Goal: Find specific page/section: Find specific page/section

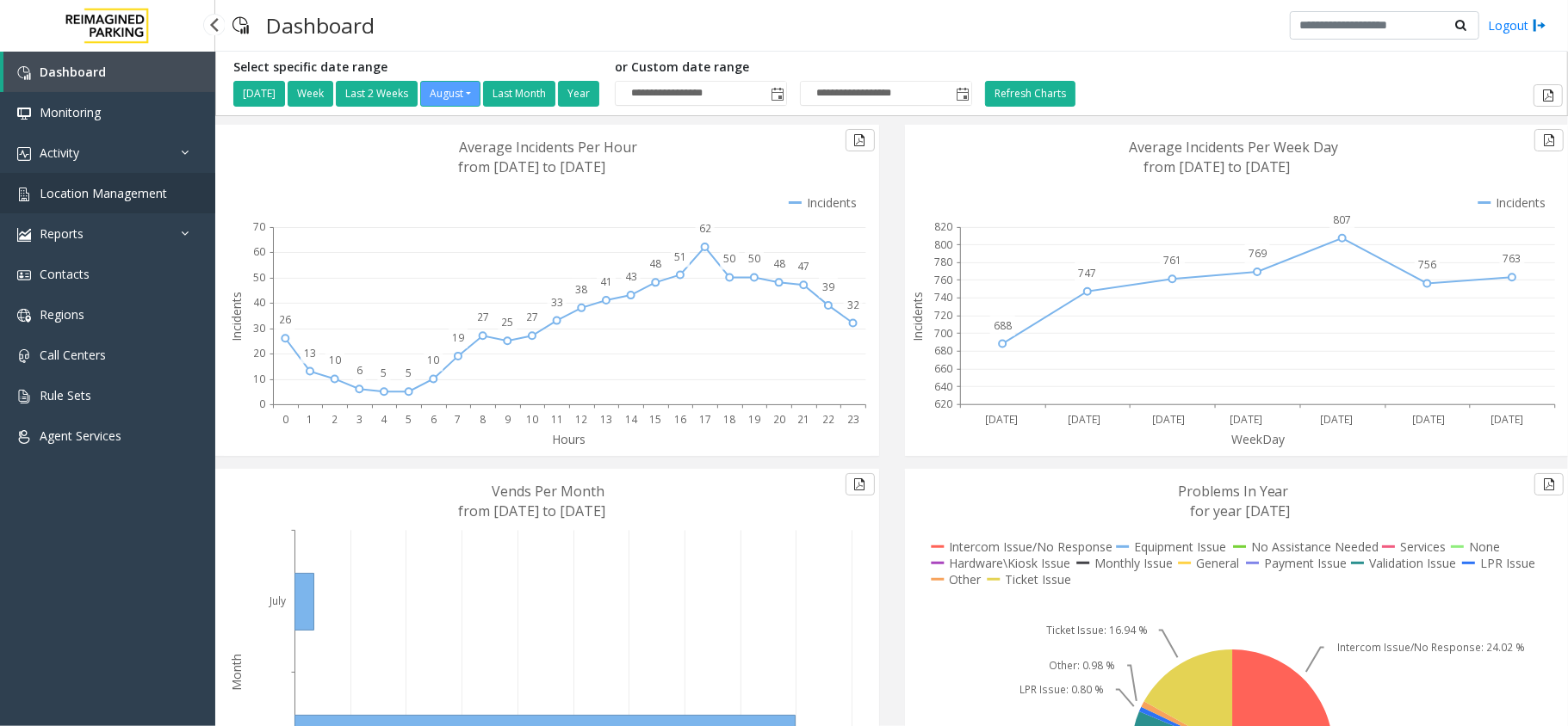
click at [118, 196] on span "Location Management" at bounding box center [103, 192] width 128 height 16
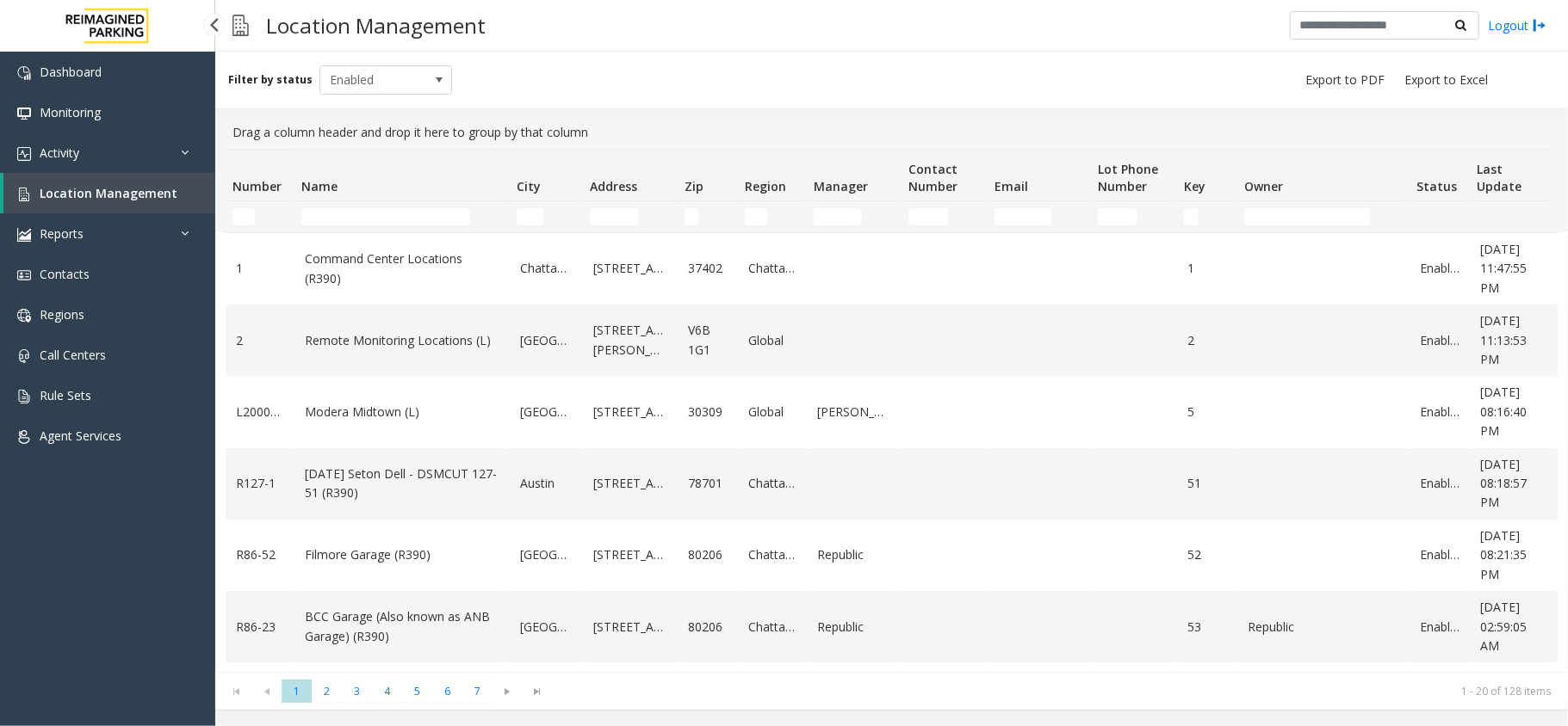
click at [139, 194] on span "Location Management" at bounding box center [108, 192] width 137 height 16
click at [339, 229] on td "Name Filter" at bounding box center [401, 217] width 215 height 31
click at [343, 221] on input "Name Filter" at bounding box center [385, 217] width 169 height 17
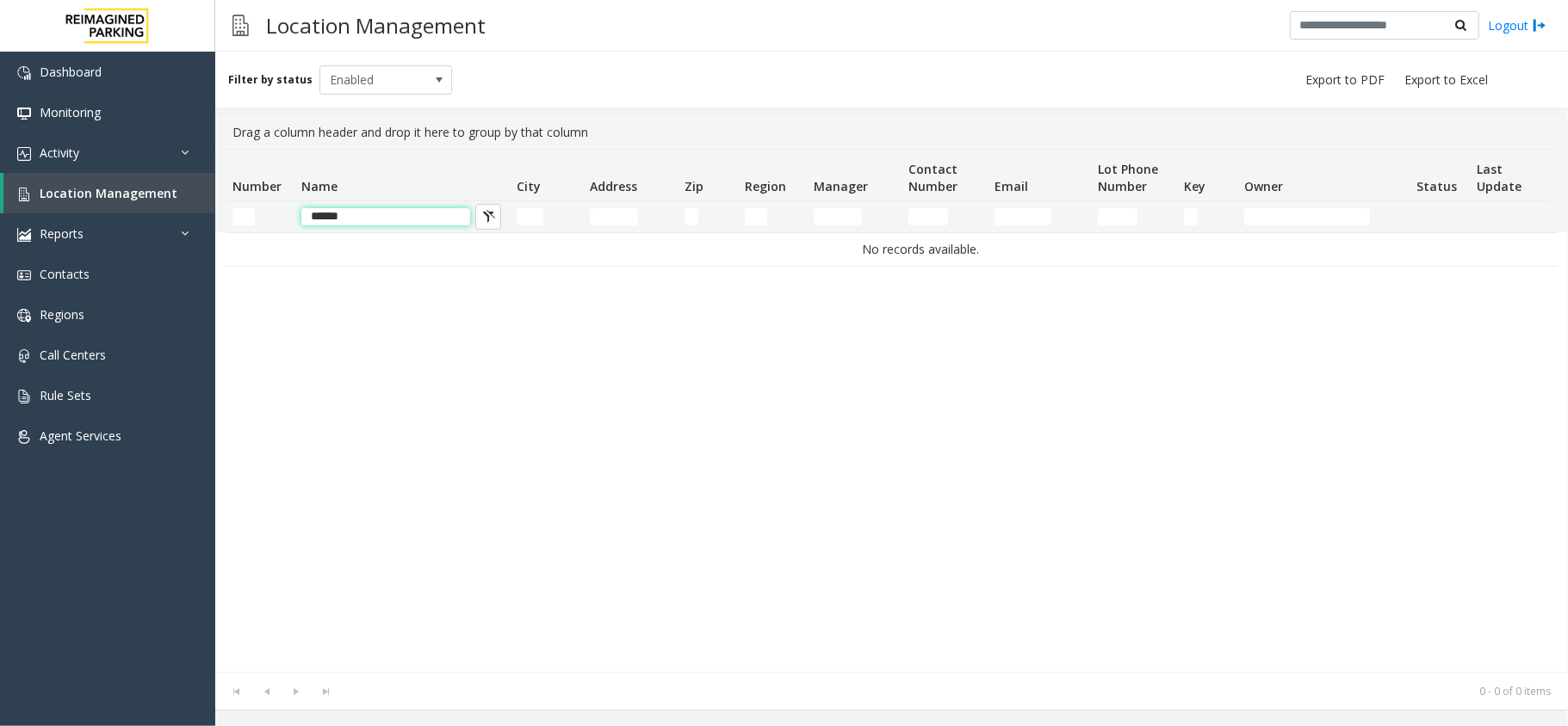
click at [345, 221] on input "******" at bounding box center [385, 217] width 169 height 17
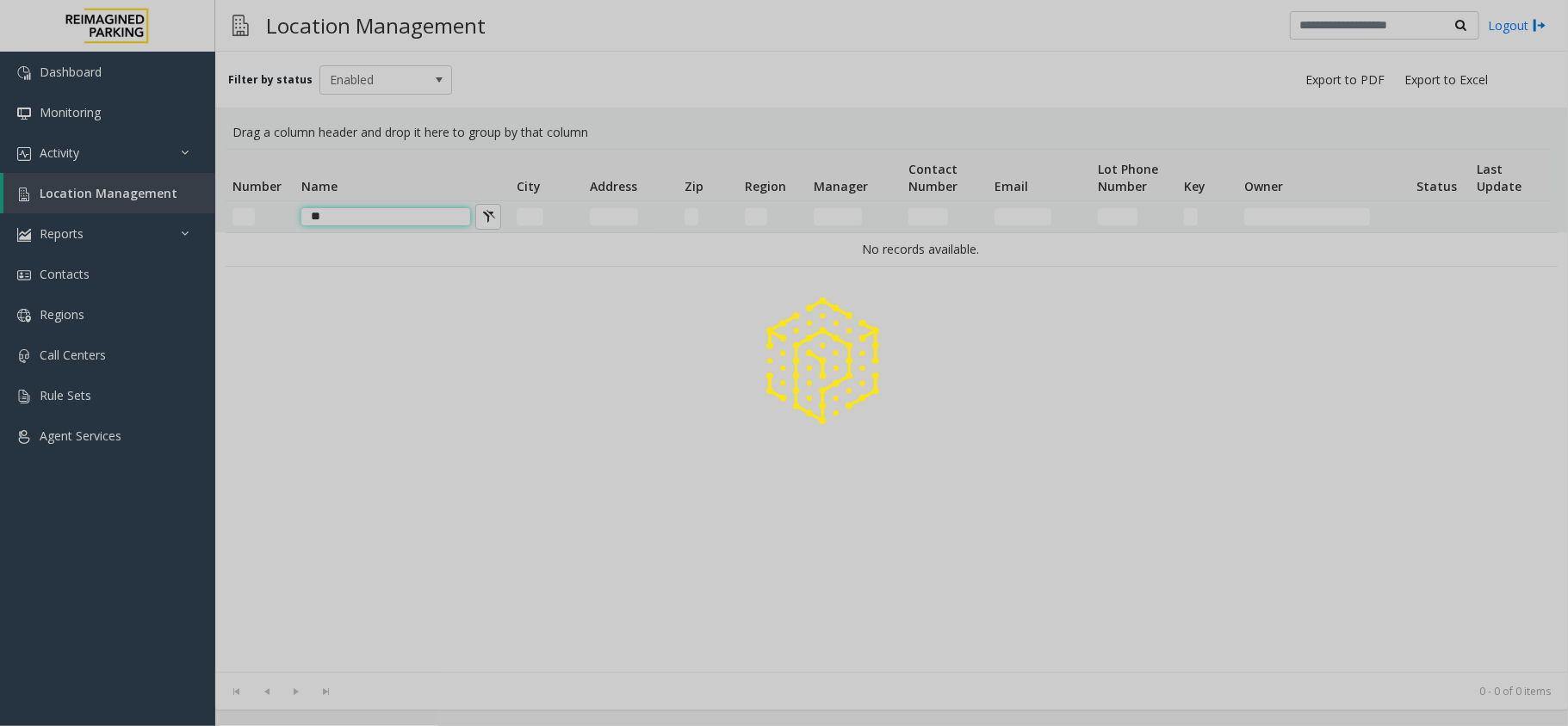
type input "*"
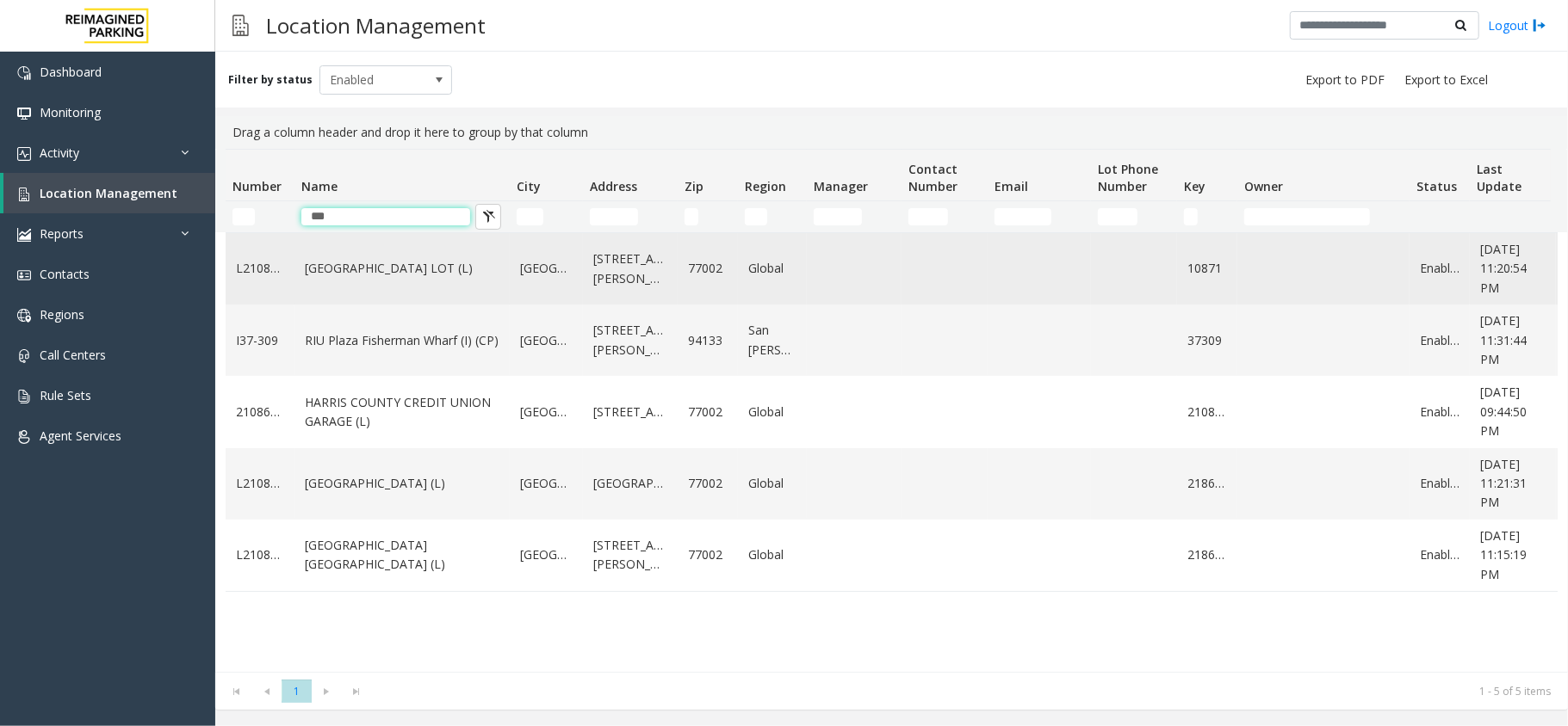
type input "***"
click at [370, 261] on link "HARRIS COUNTY BAKER STREET LOT (L)" at bounding box center [401, 269] width 194 height 19
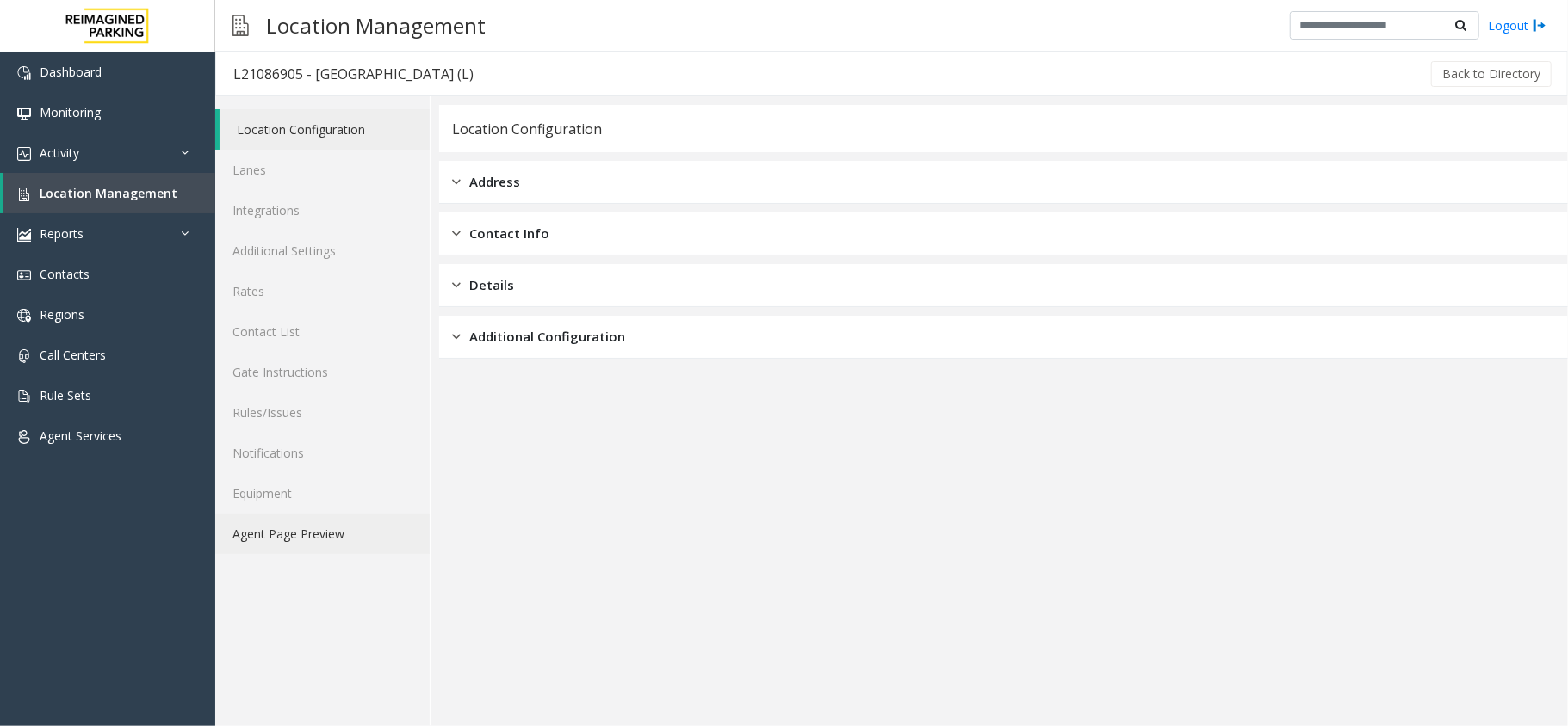
click at [298, 532] on link "Agent Page Preview" at bounding box center [322, 534] width 214 height 41
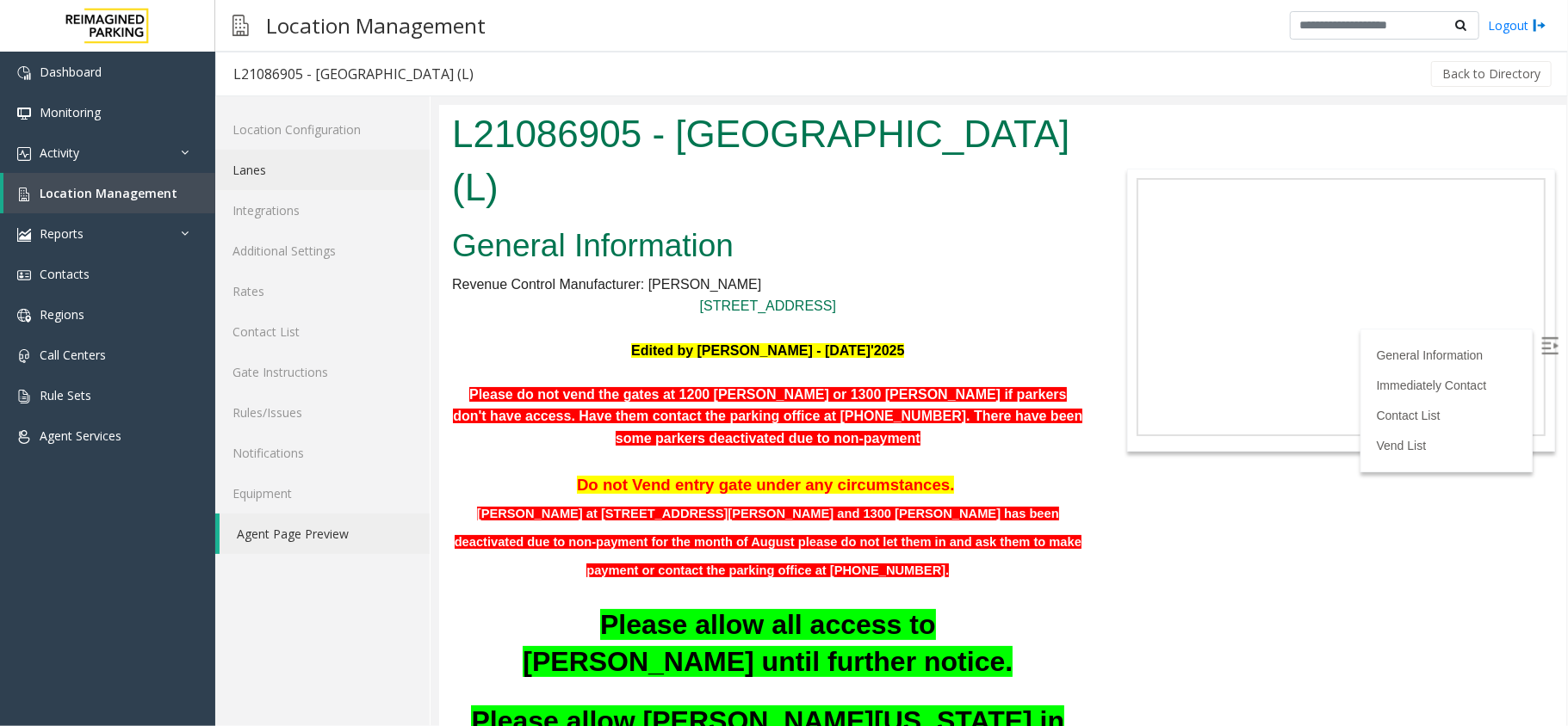
click at [274, 181] on link "Lanes" at bounding box center [322, 169] width 214 height 41
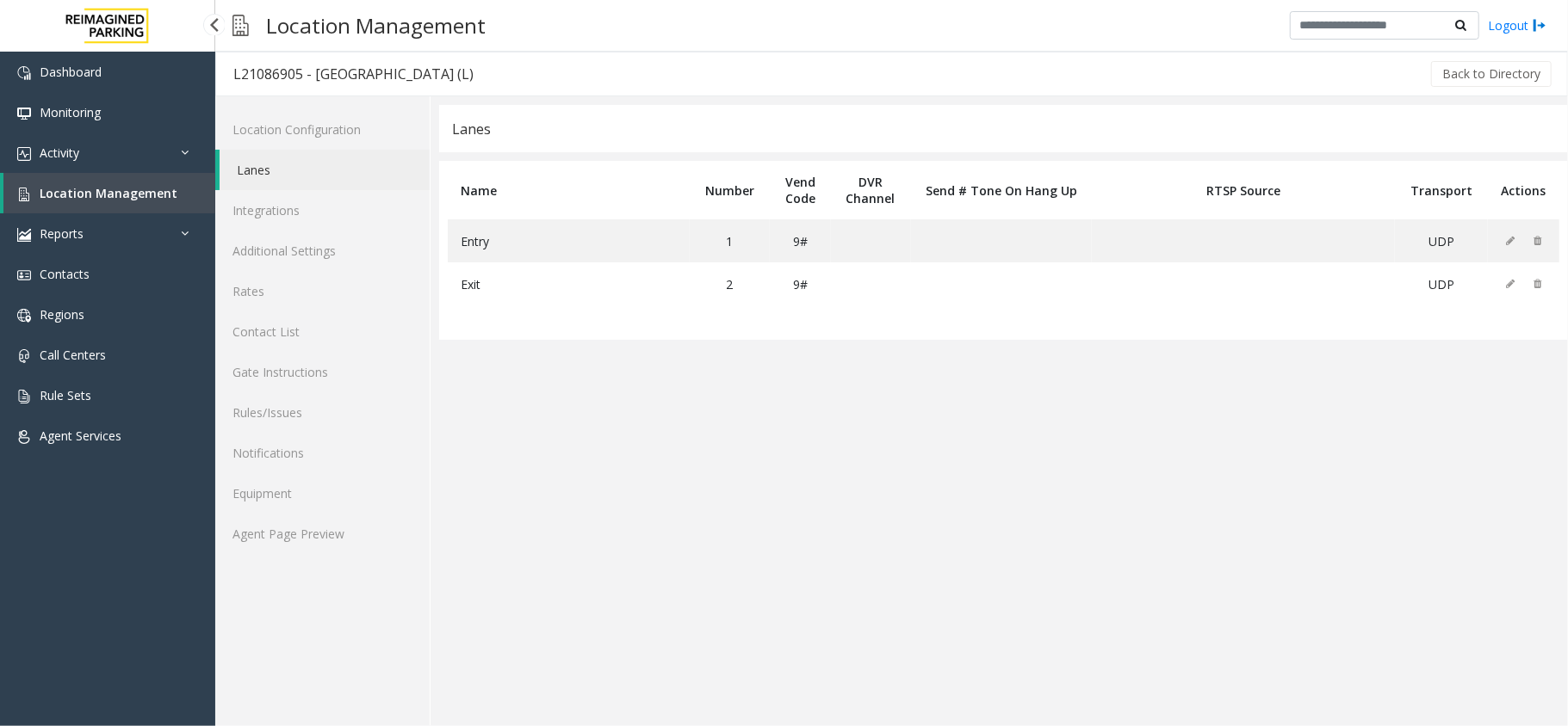
click at [114, 207] on link "Location Management" at bounding box center [110, 193] width 212 height 41
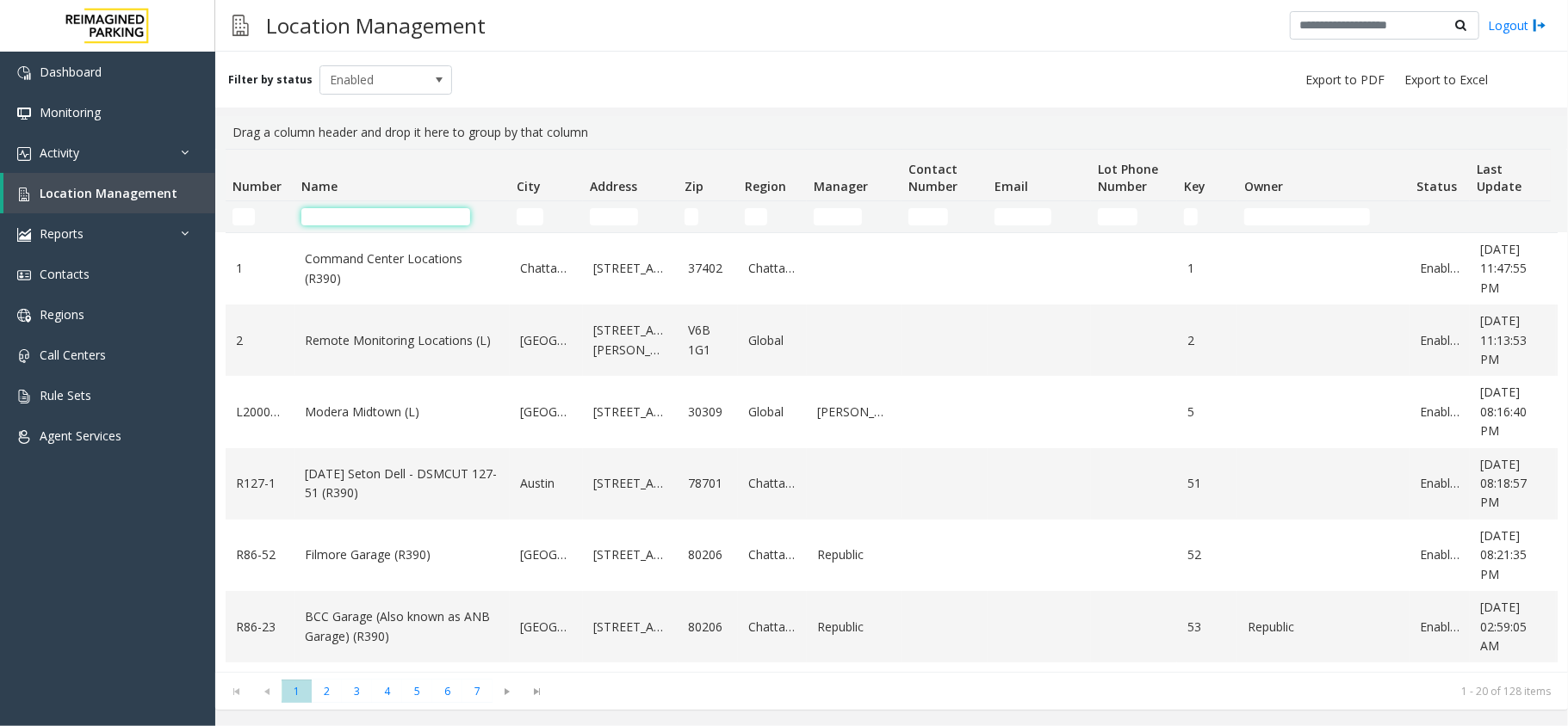
click at [429, 218] on input "Name Filter" at bounding box center [385, 217] width 169 height 17
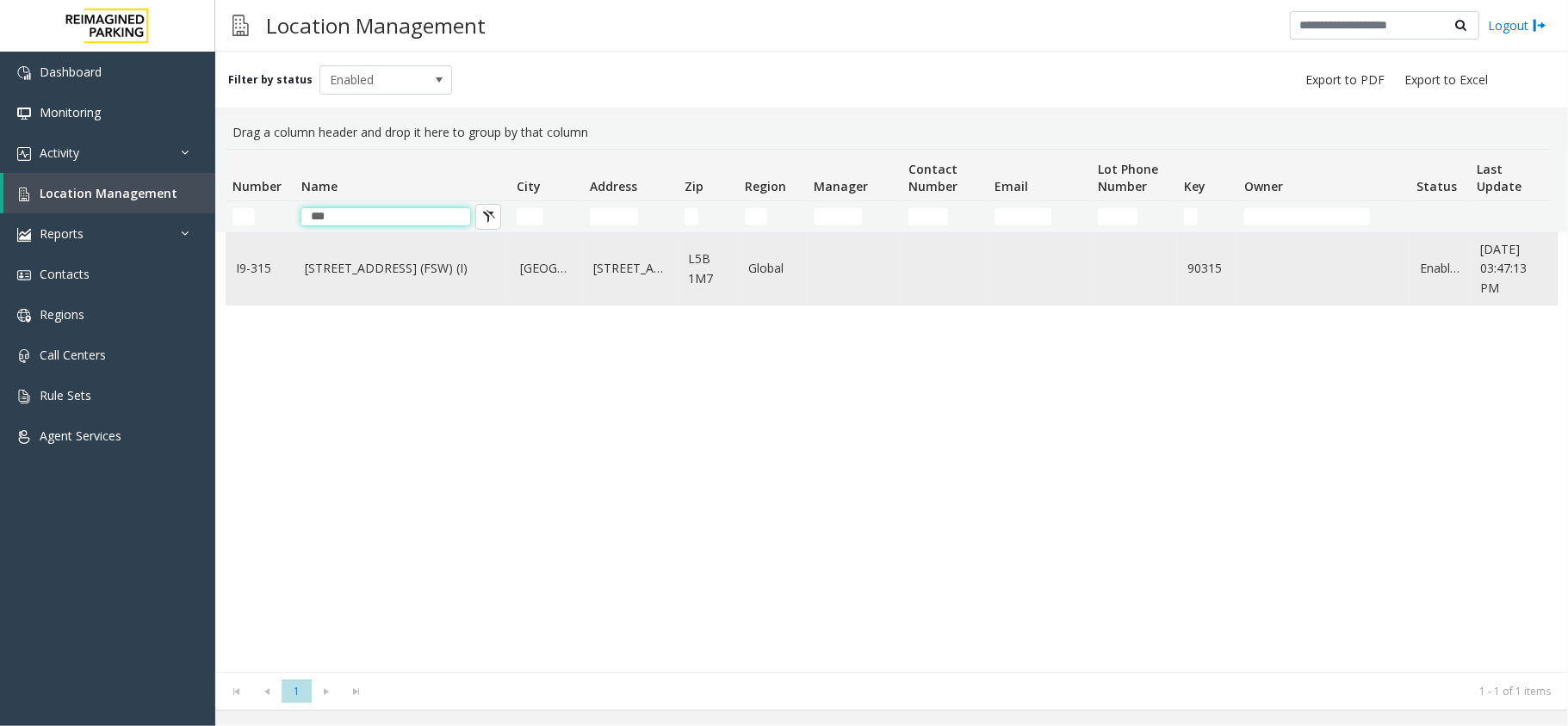
type input "***"
click at [376, 273] on link "315 Front Street West (FSW) (I)" at bounding box center [401, 269] width 194 height 19
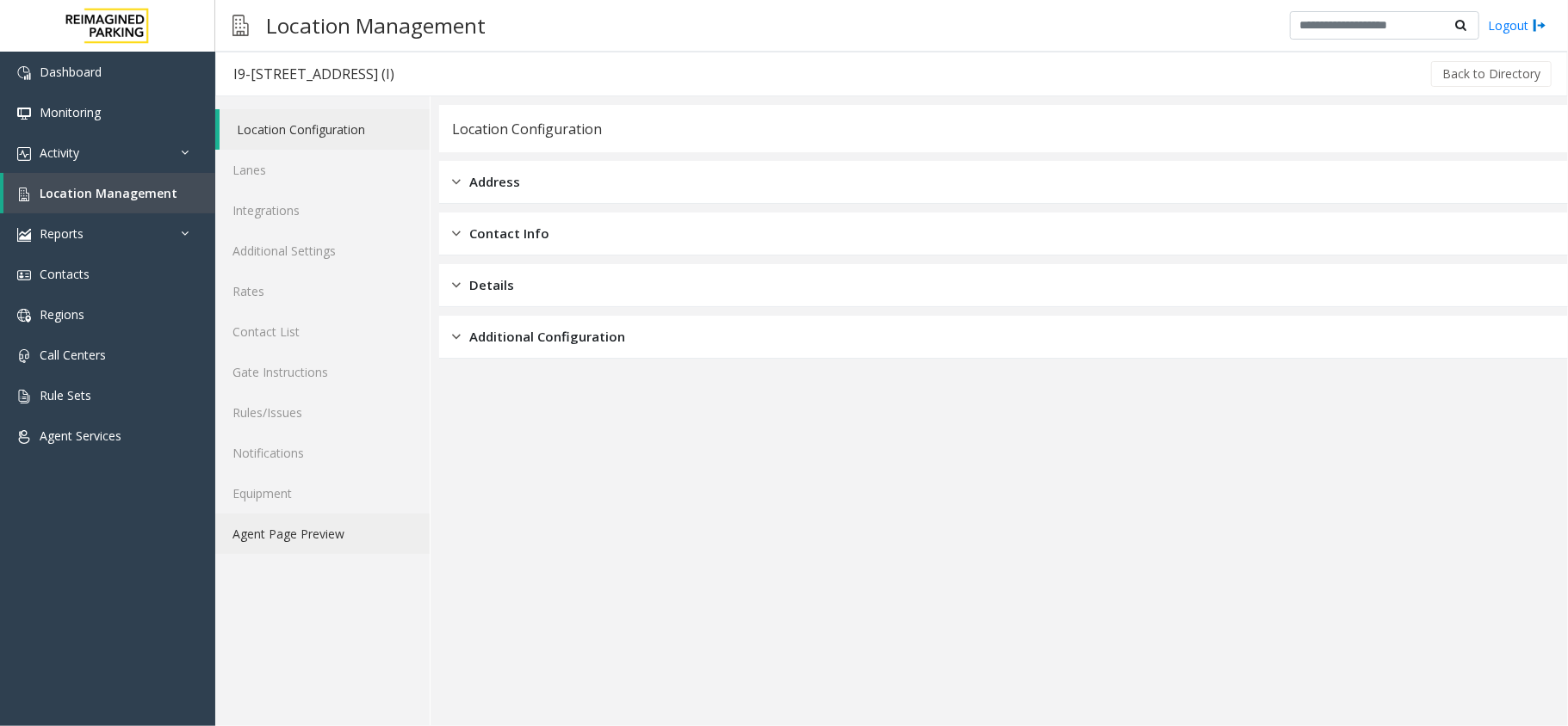
click at [298, 532] on link "Agent Page Preview" at bounding box center [322, 534] width 214 height 41
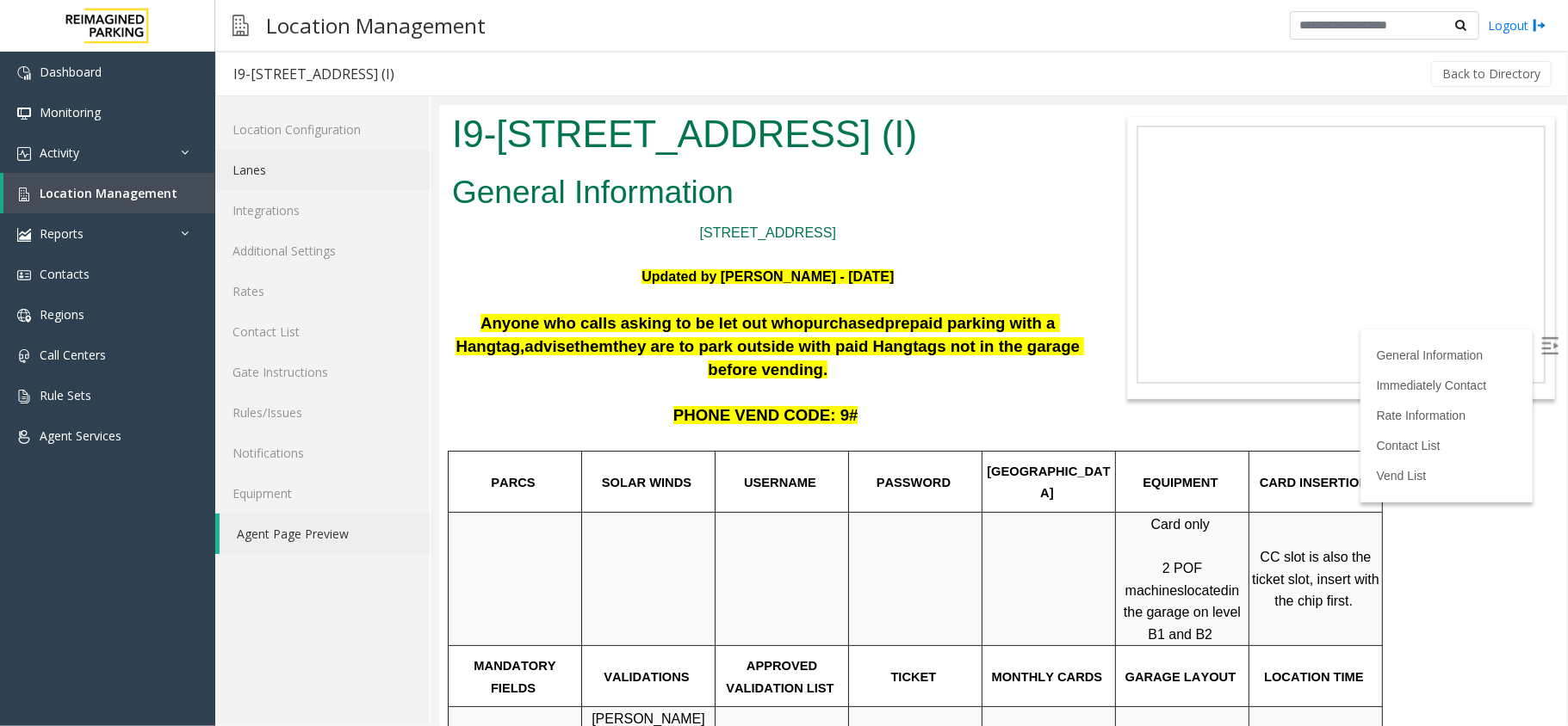
click at [287, 159] on link "Lanes" at bounding box center [322, 169] width 214 height 41
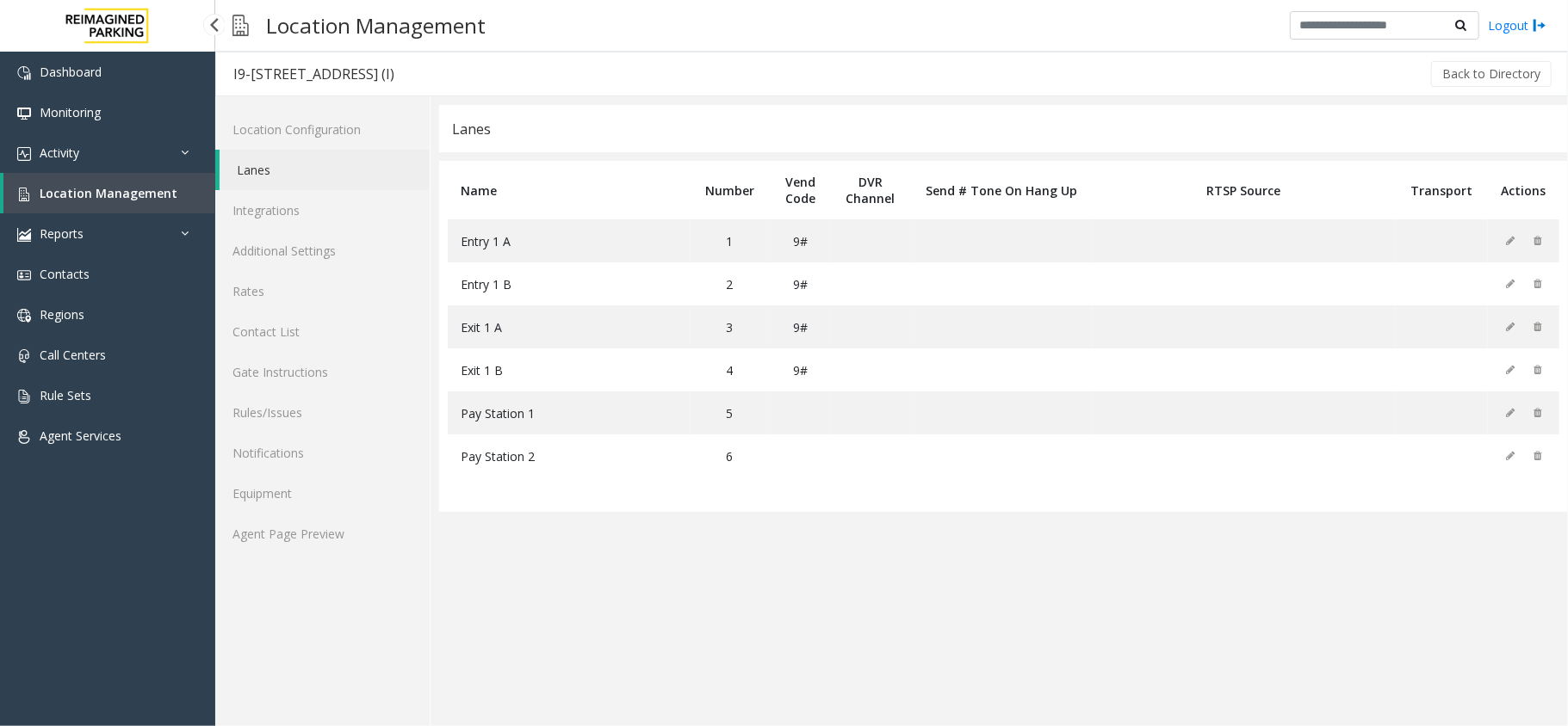
click at [150, 191] on span "Location Management" at bounding box center [108, 192] width 137 height 16
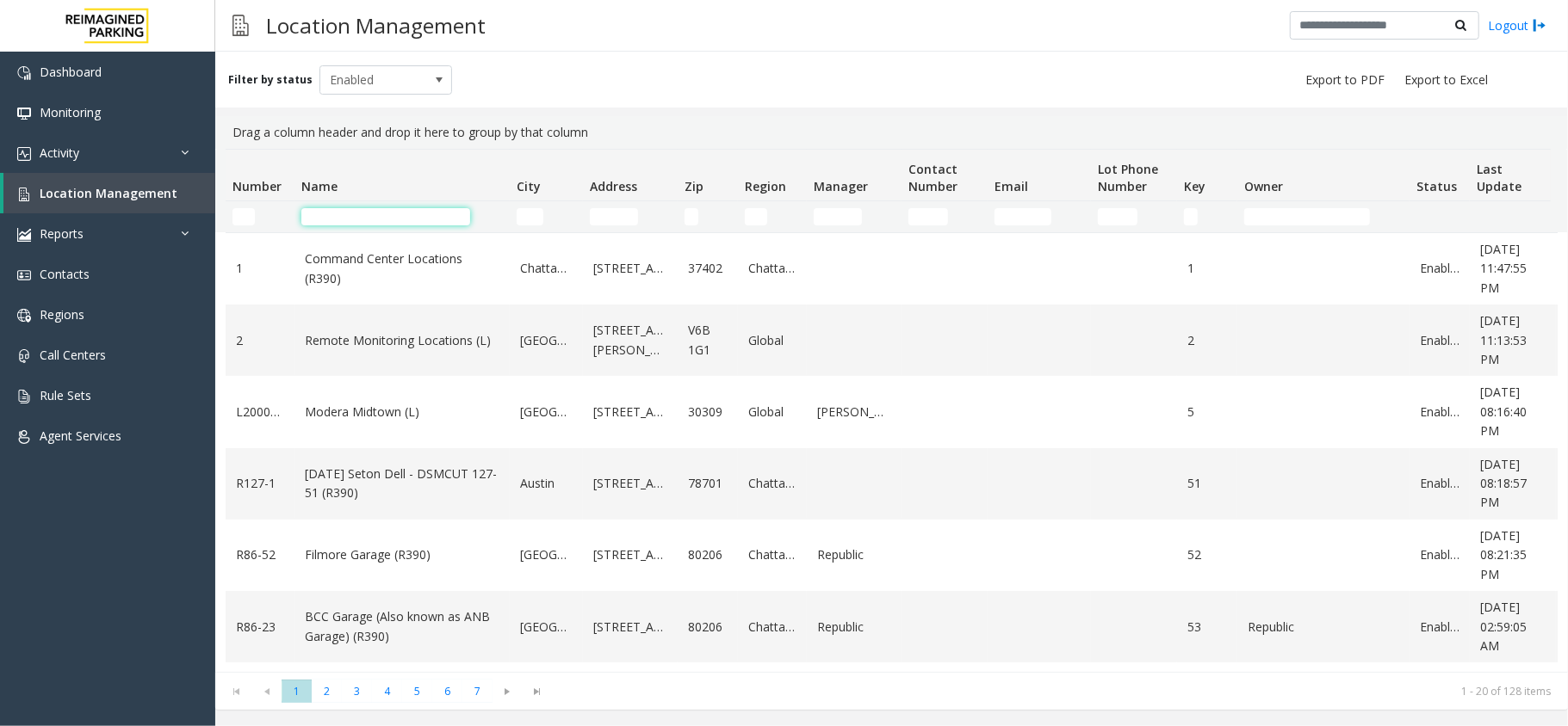
click at [330, 213] on input "Name Filter" at bounding box center [385, 217] width 169 height 17
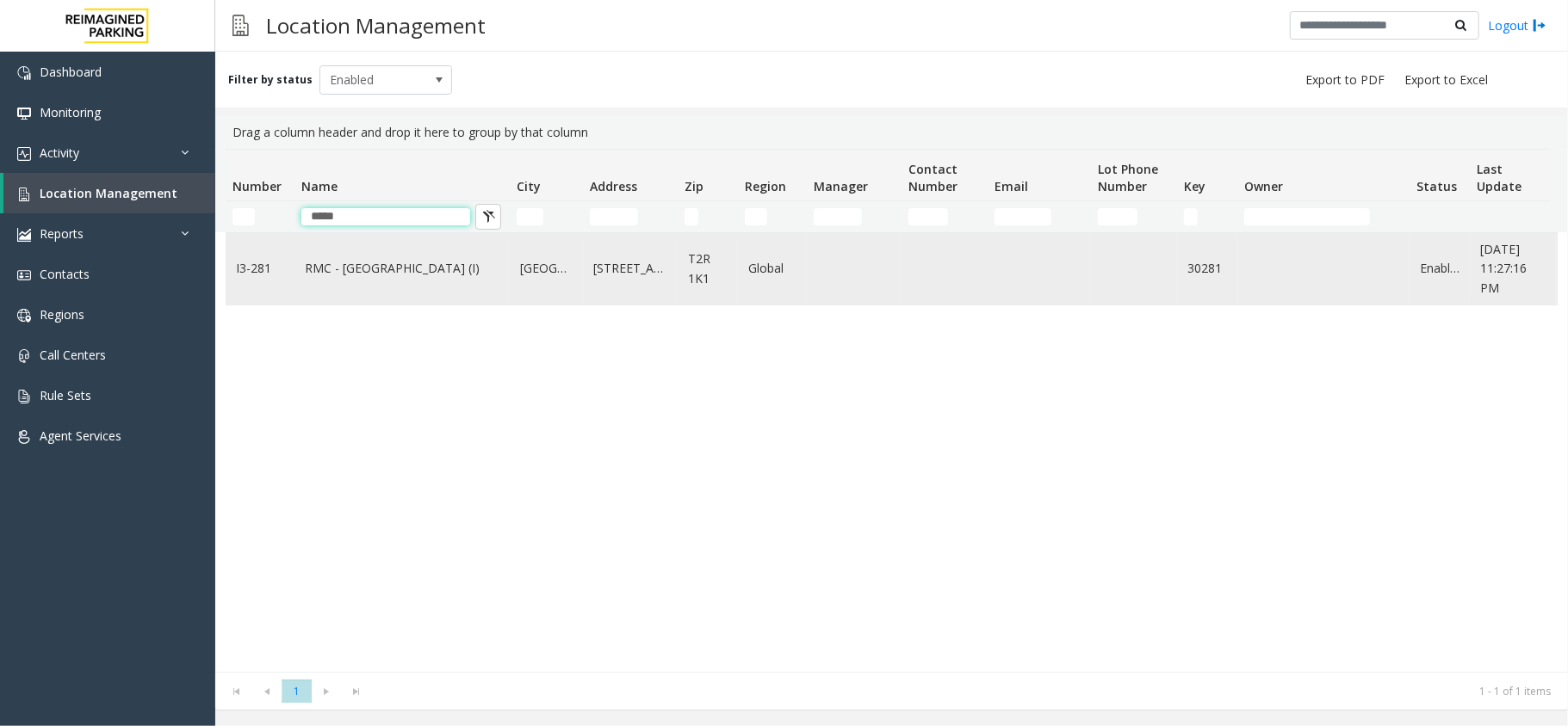
type input "*****"
click at [362, 278] on link "RMC - [GEOGRAPHIC_DATA] (I)" at bounding box center [401, 269] width 194 height 19
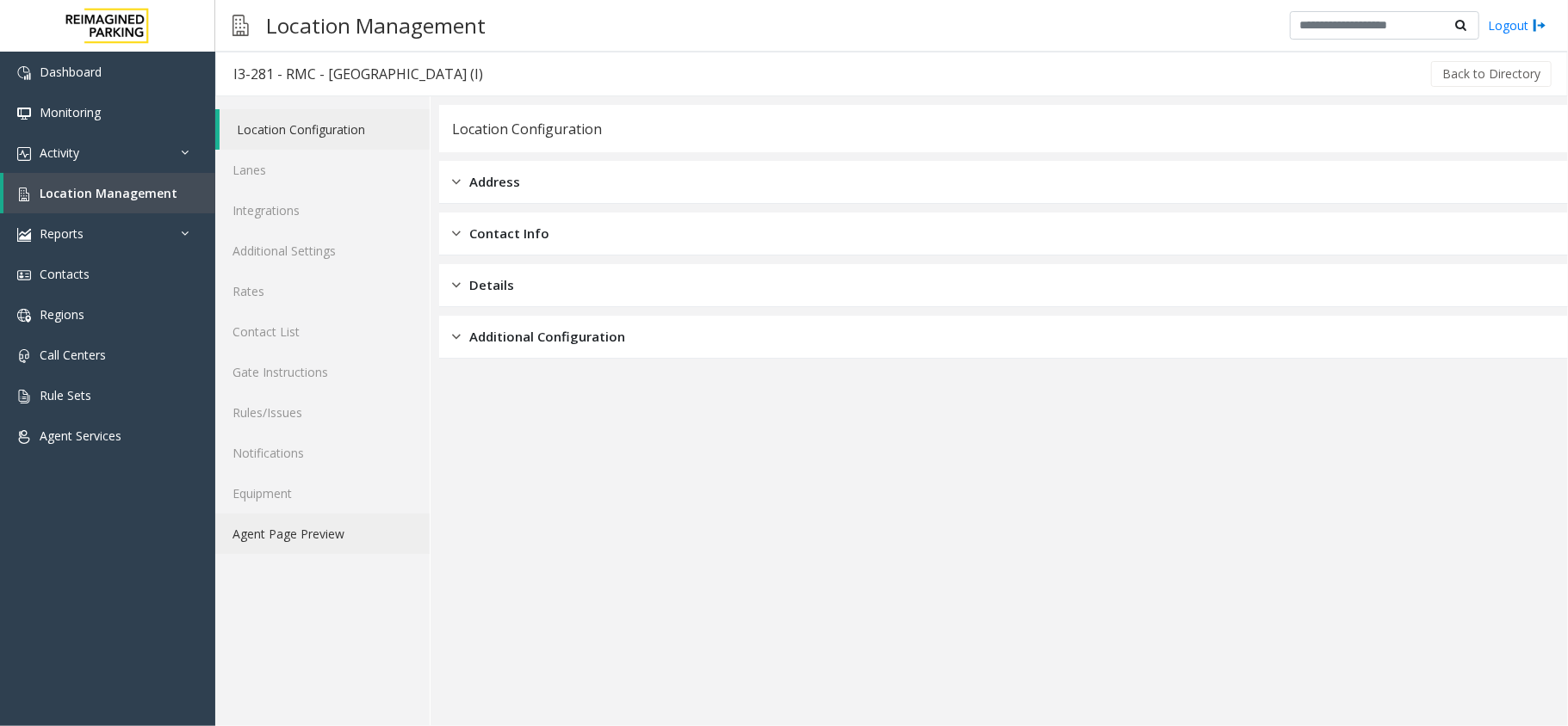
click at [308, 540] on link "Agent Page Preview" at bounding box center [322, 534] width 214 height 41
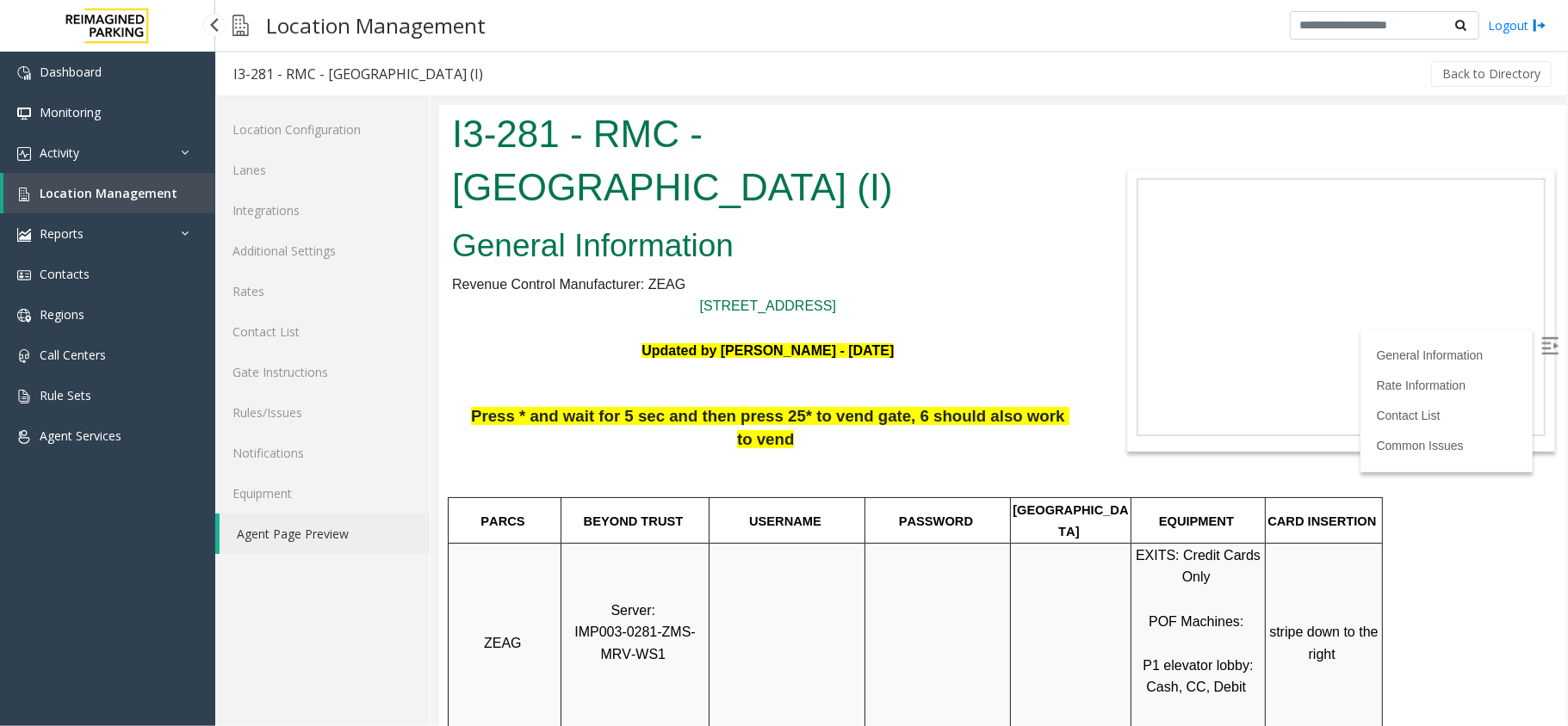
click at [137, 186] on span "Location Management" at bounding box center [108, 192] width 137 height 16
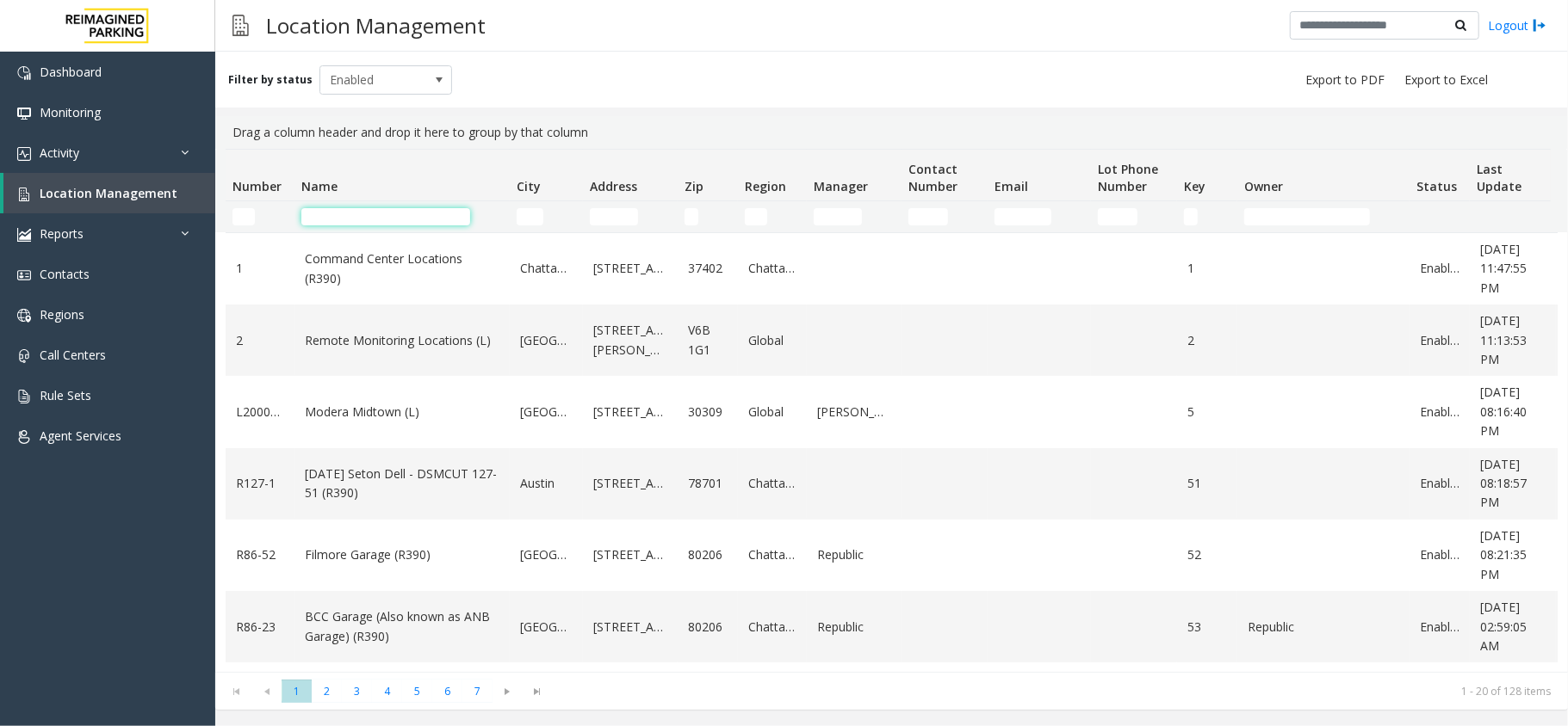
click at [406, 208] on input "Name Filter" at bounding box center [385, 217] width 169 height 17
click at [376, 221] on input "Name Filter" at bounding box center [385, 217] width 169 height 17
click at [386, 210] on input "Name Filter" at bounding box center [385, 217] width 169 height 17
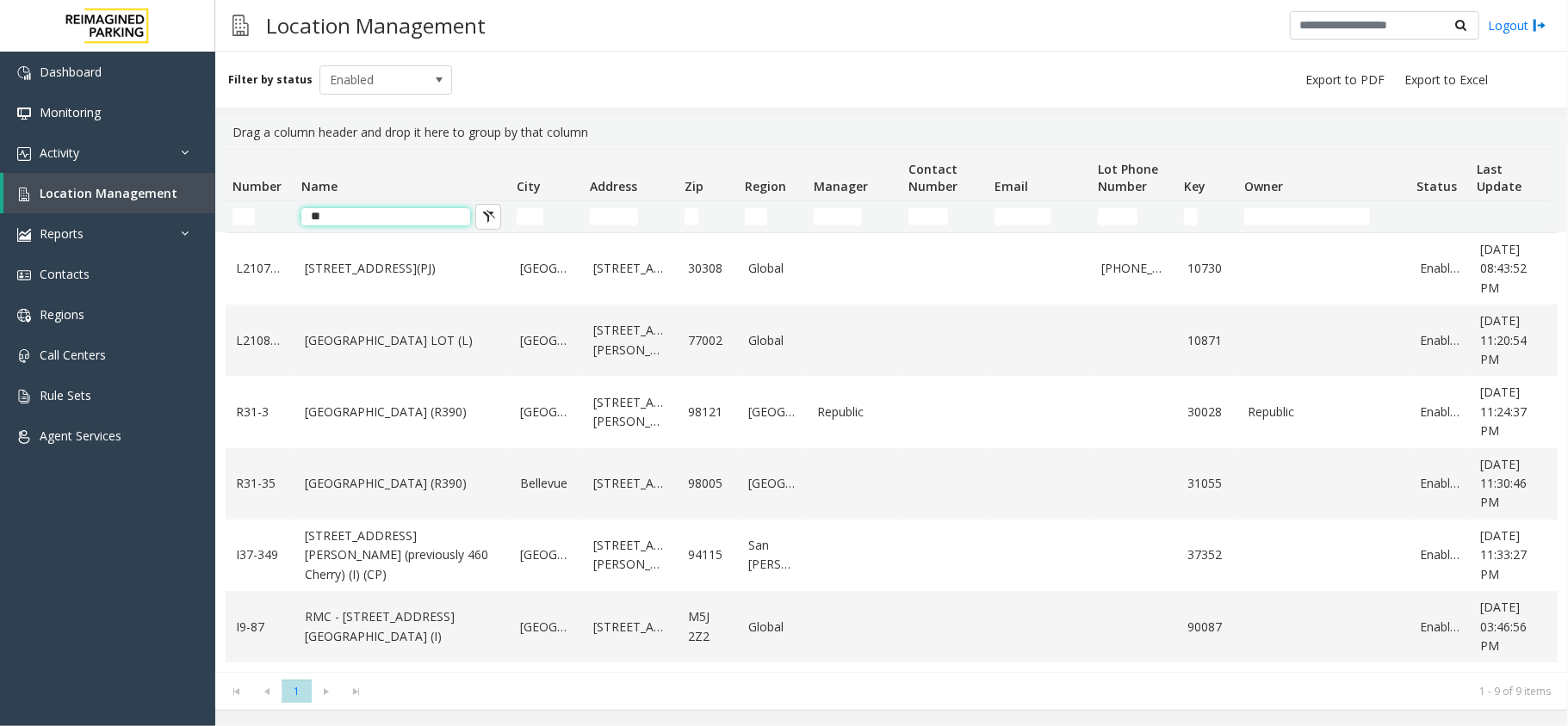
type input "*"
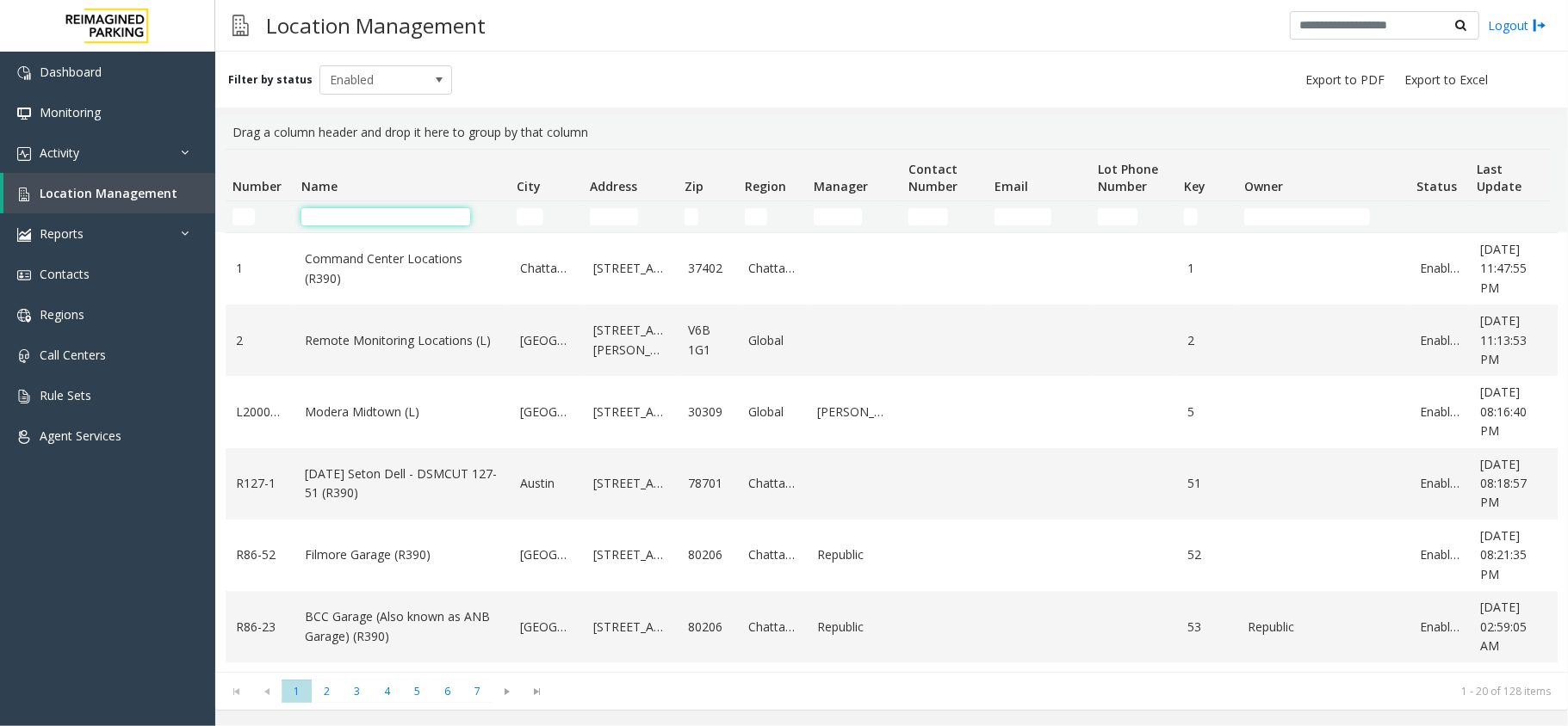
click at [381, 215] on input "Name Filter" at bounding box center [385, 217] width 169 height 17
type input "******"
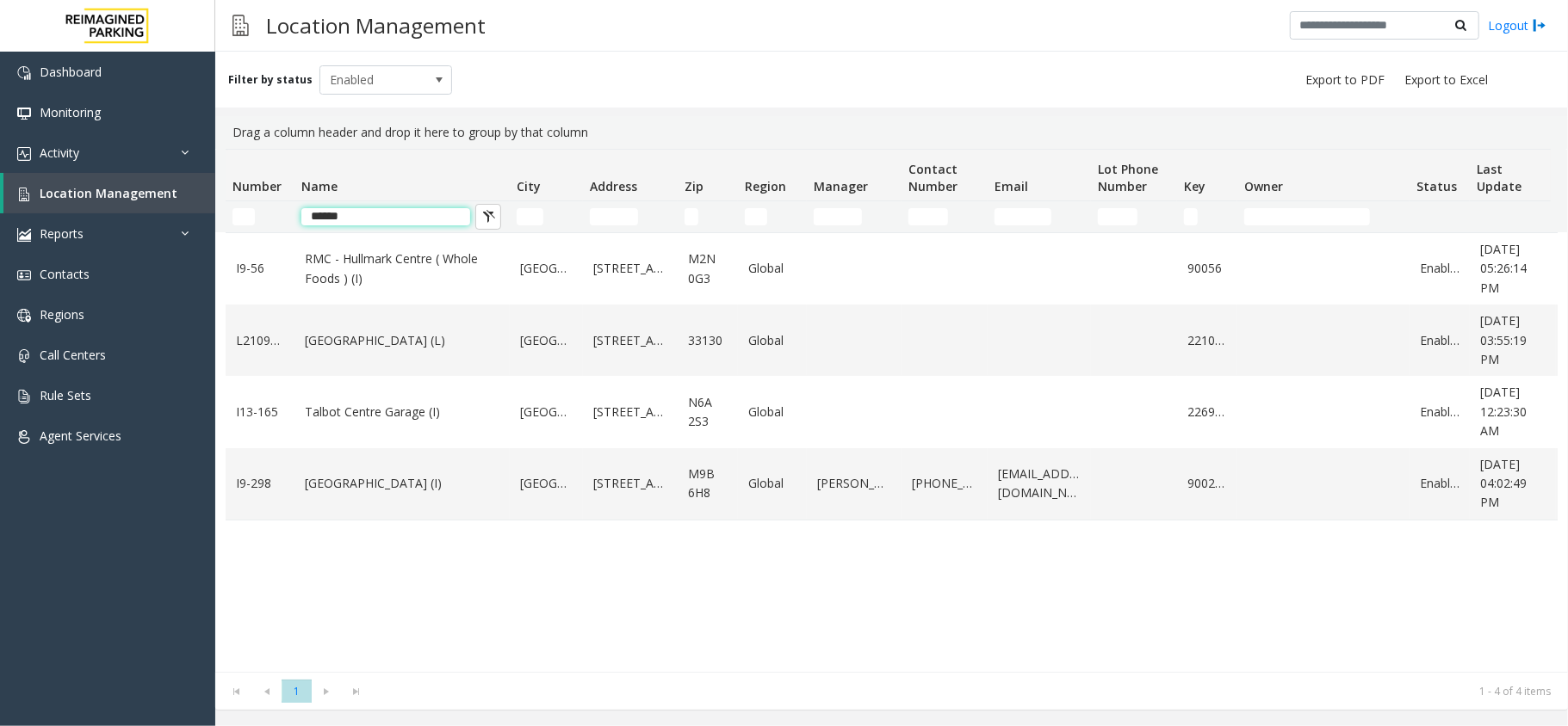
click at [410, 214] on input "******" at bounding box center [385, 217] width 169 height 17
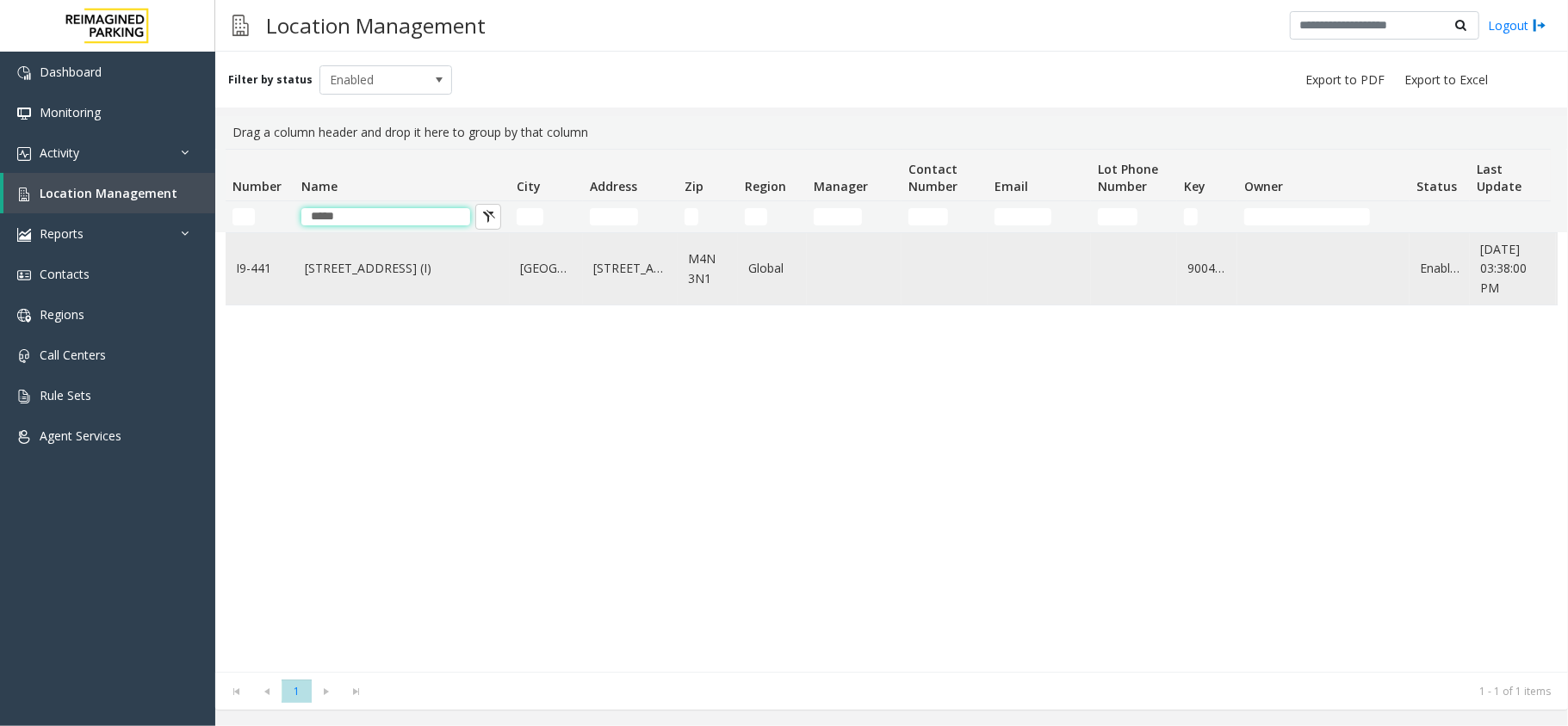
type input "*****"
click at [373, 275] on link "3080 Yonge Street (I)" at bounding box center [401, 269] width 194 height 19
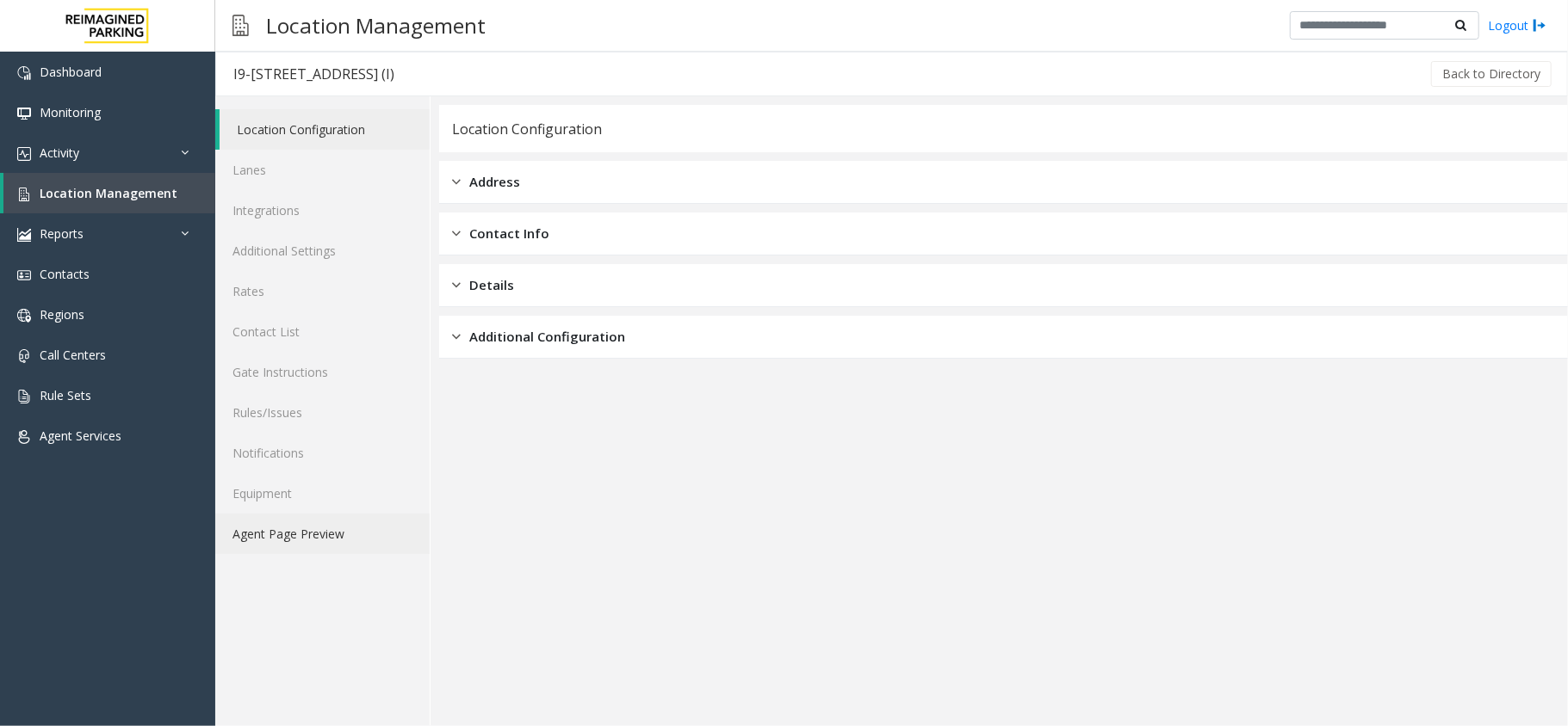
click at [296, 539] on link "Agent Page Preview" at bounding box center [322, 534] width 214 height 41
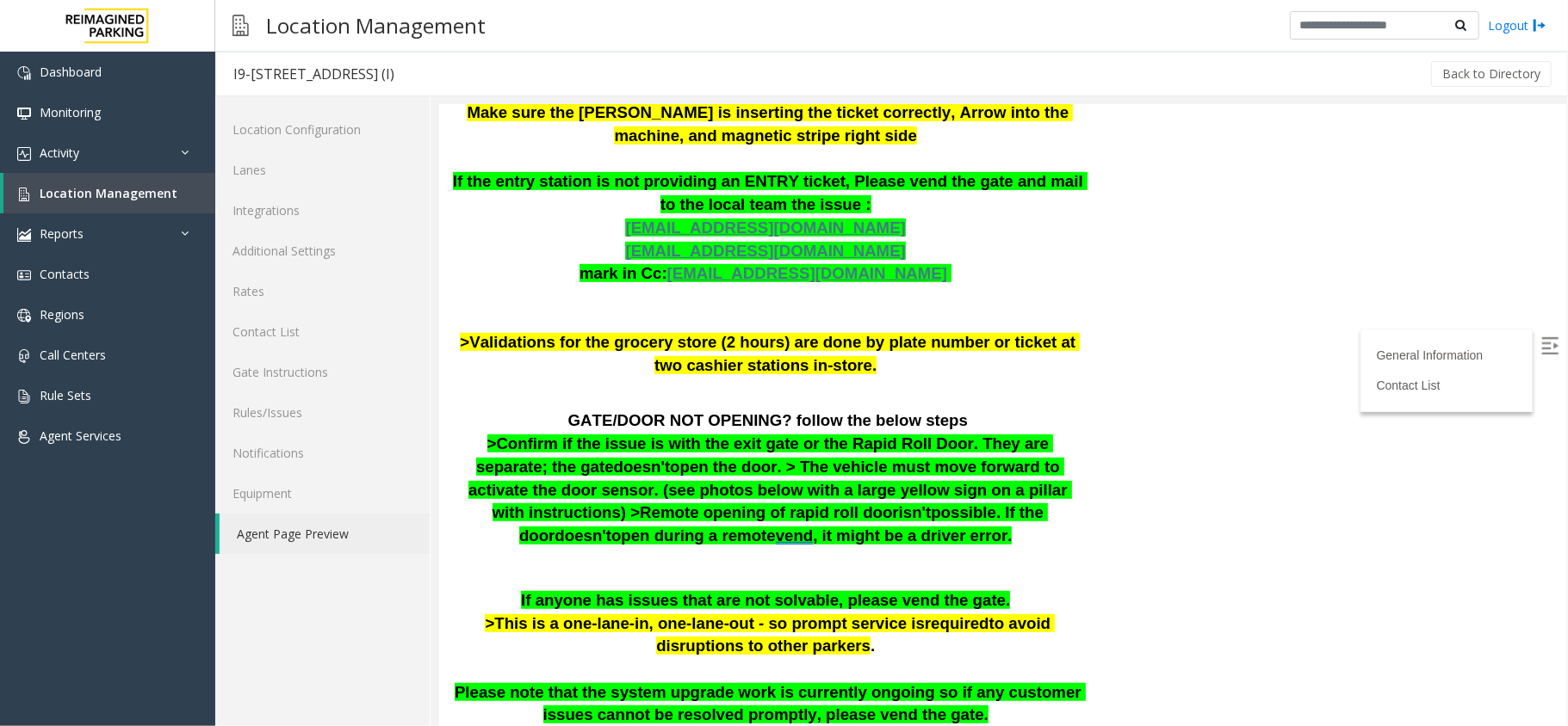
scroll to position [574, 0]
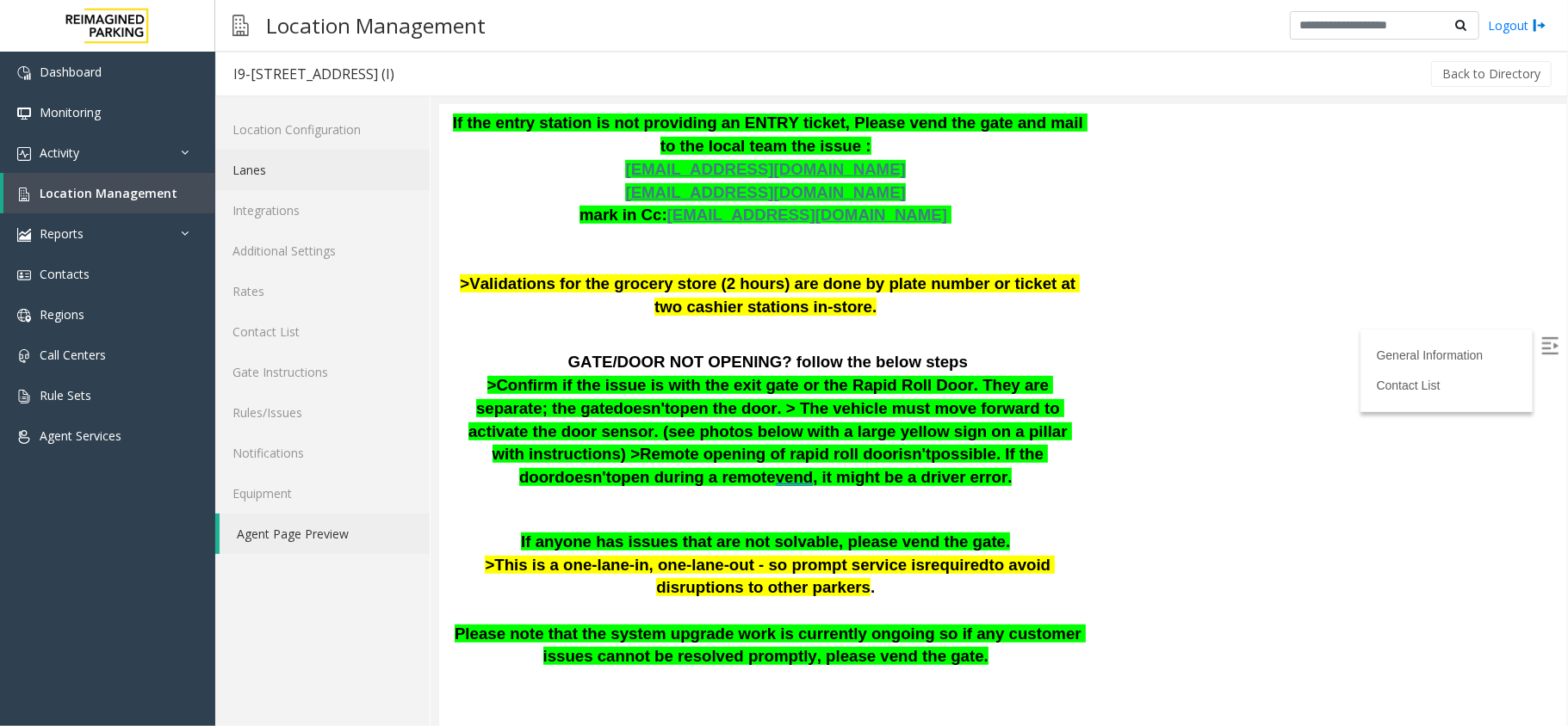
click at [274, 163] on link "Lanes" at bounding box center [322, 169] width 214 height 41
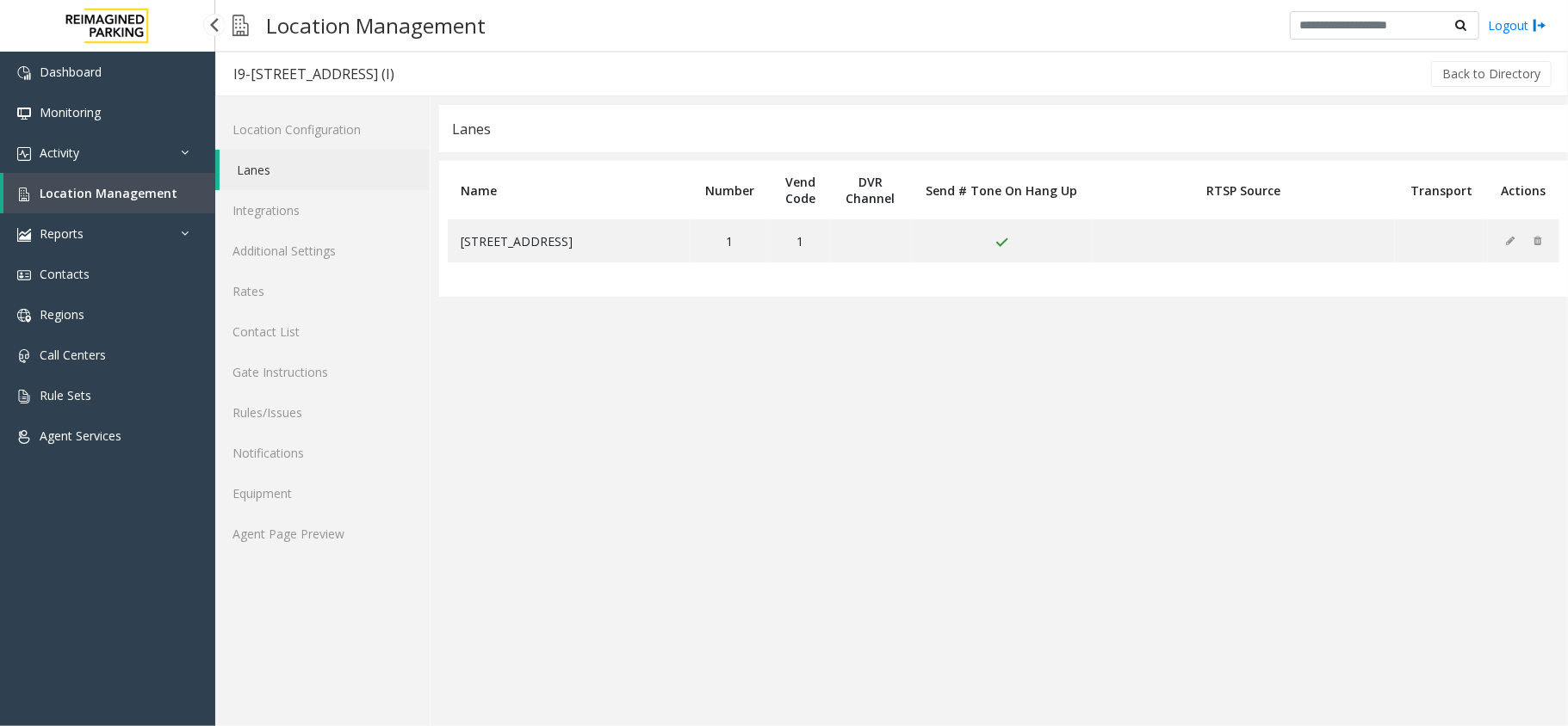
click at [139, 197] on span "Location Management" at bounding box center [108, 192] width 137 height 16
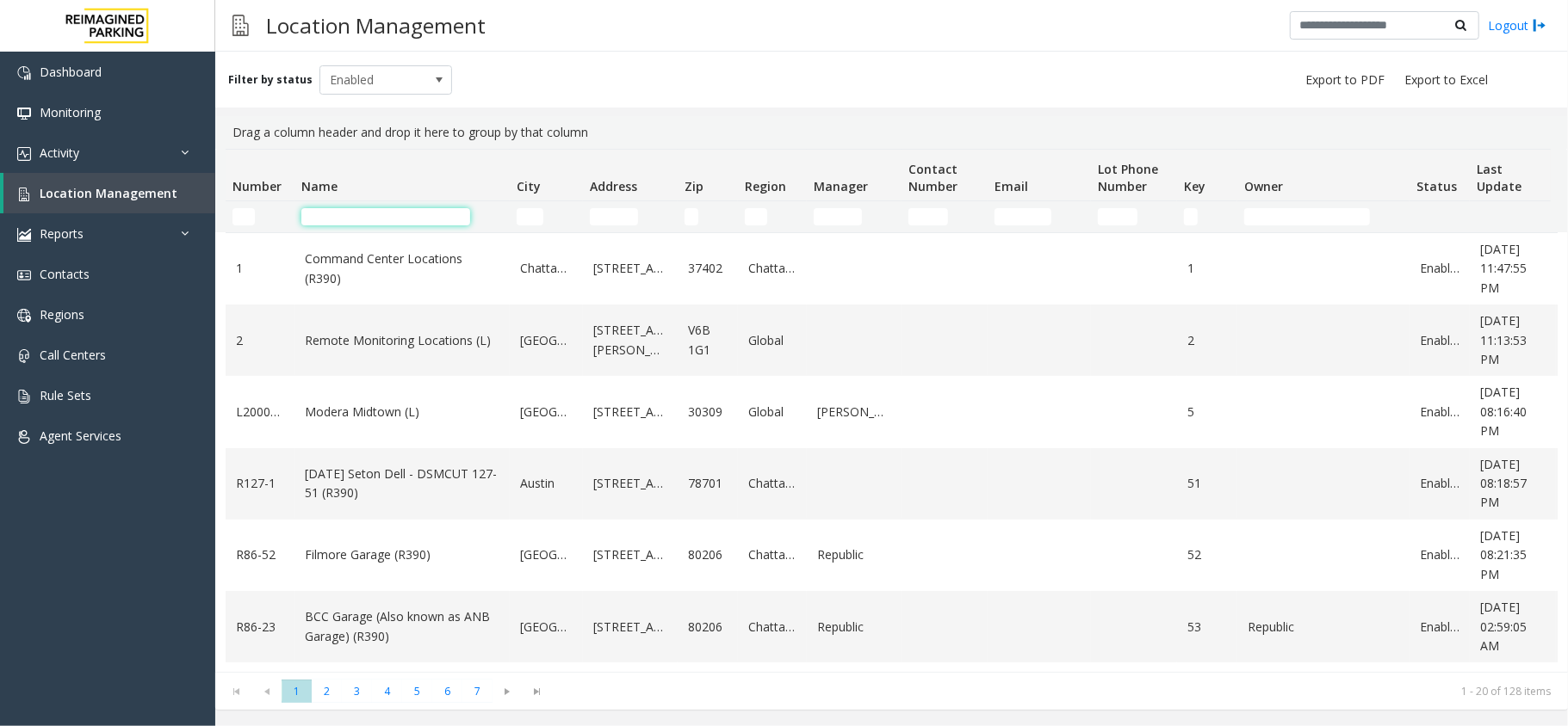
click at [390, 213] on input "Name Filter" at bounding box center [385, 217] width 169 height 17
click at [372, 218] on input "Name Filter" at bounding box center [385, 217] width 169 height 17
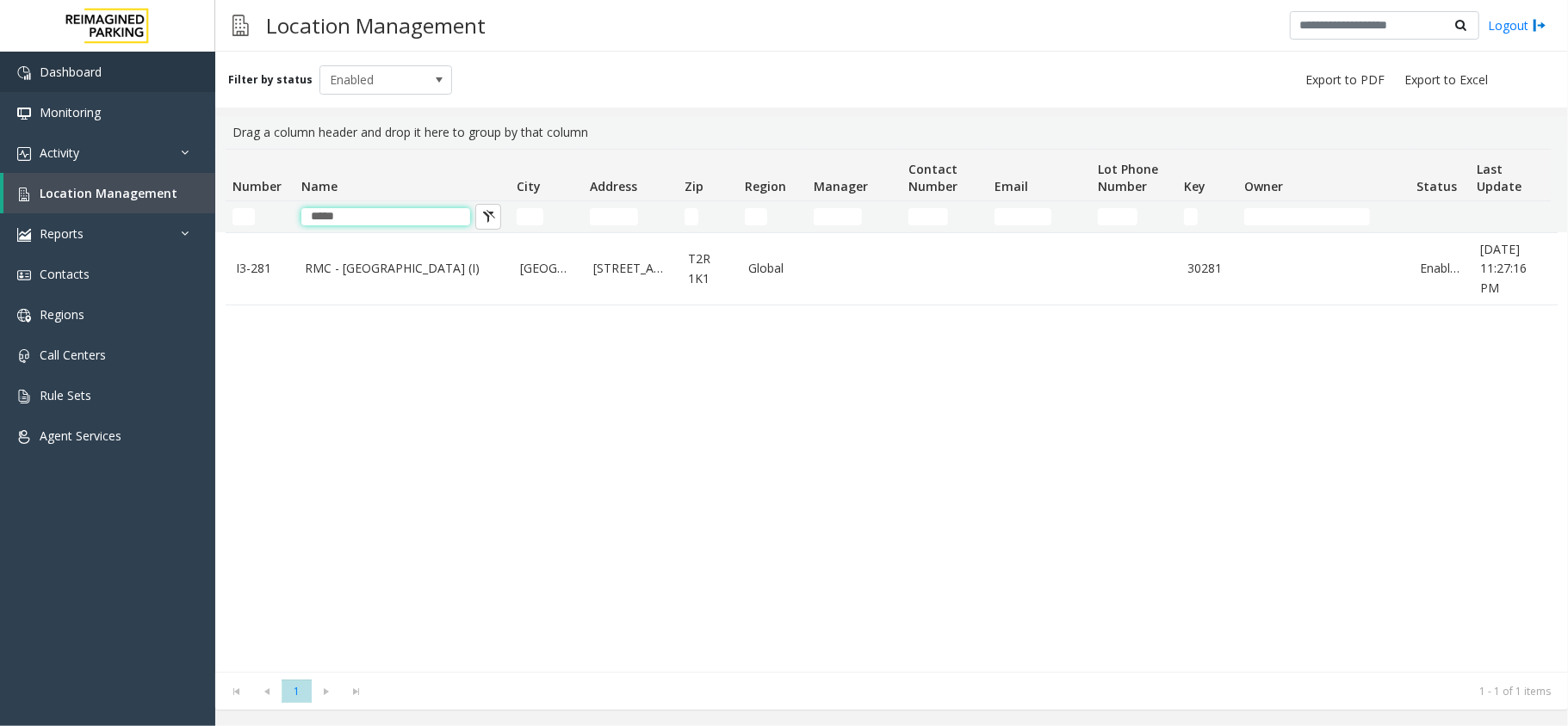
type input "*****"
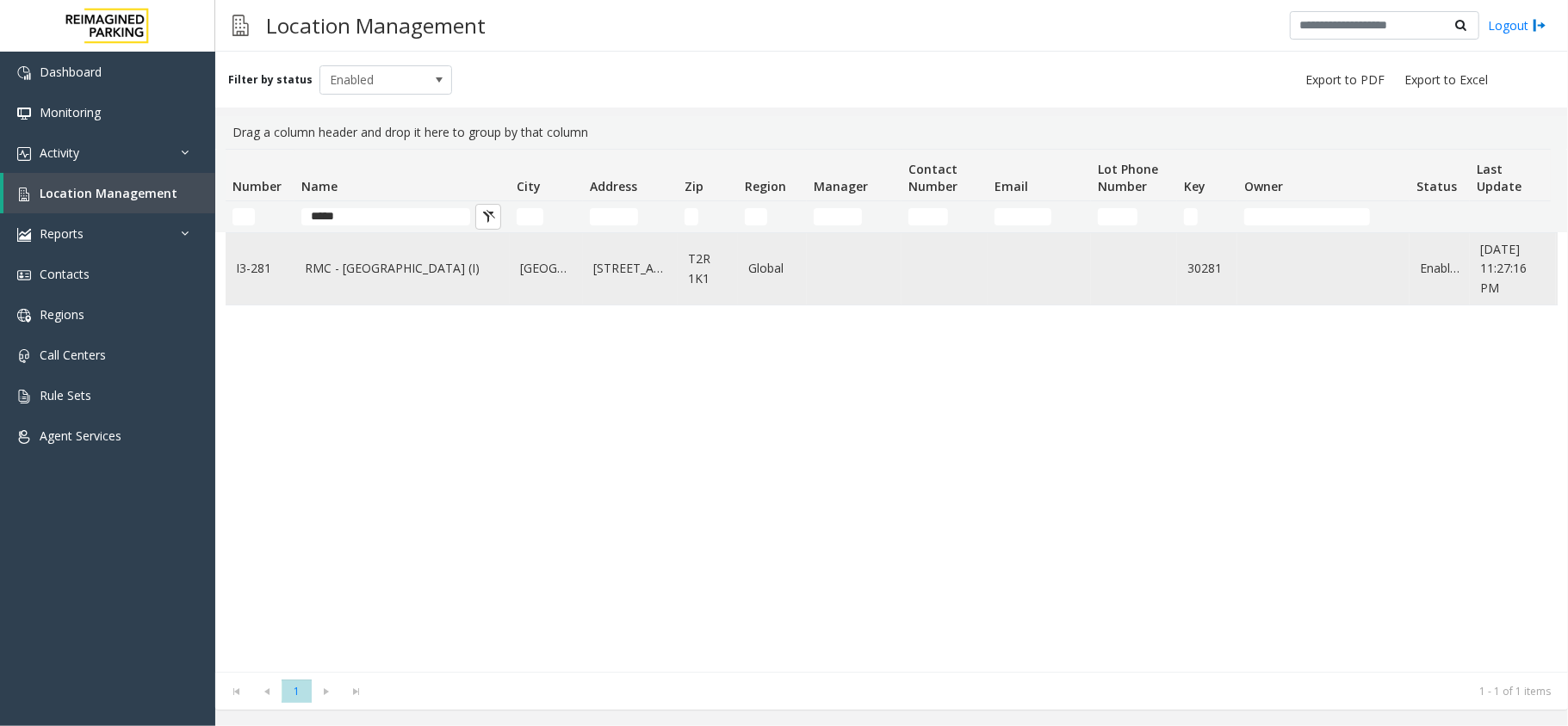
click at [389, 263] on link "RMC - Mount Royal Village (I)" at bounding box center [401, 269] width 194 height 19
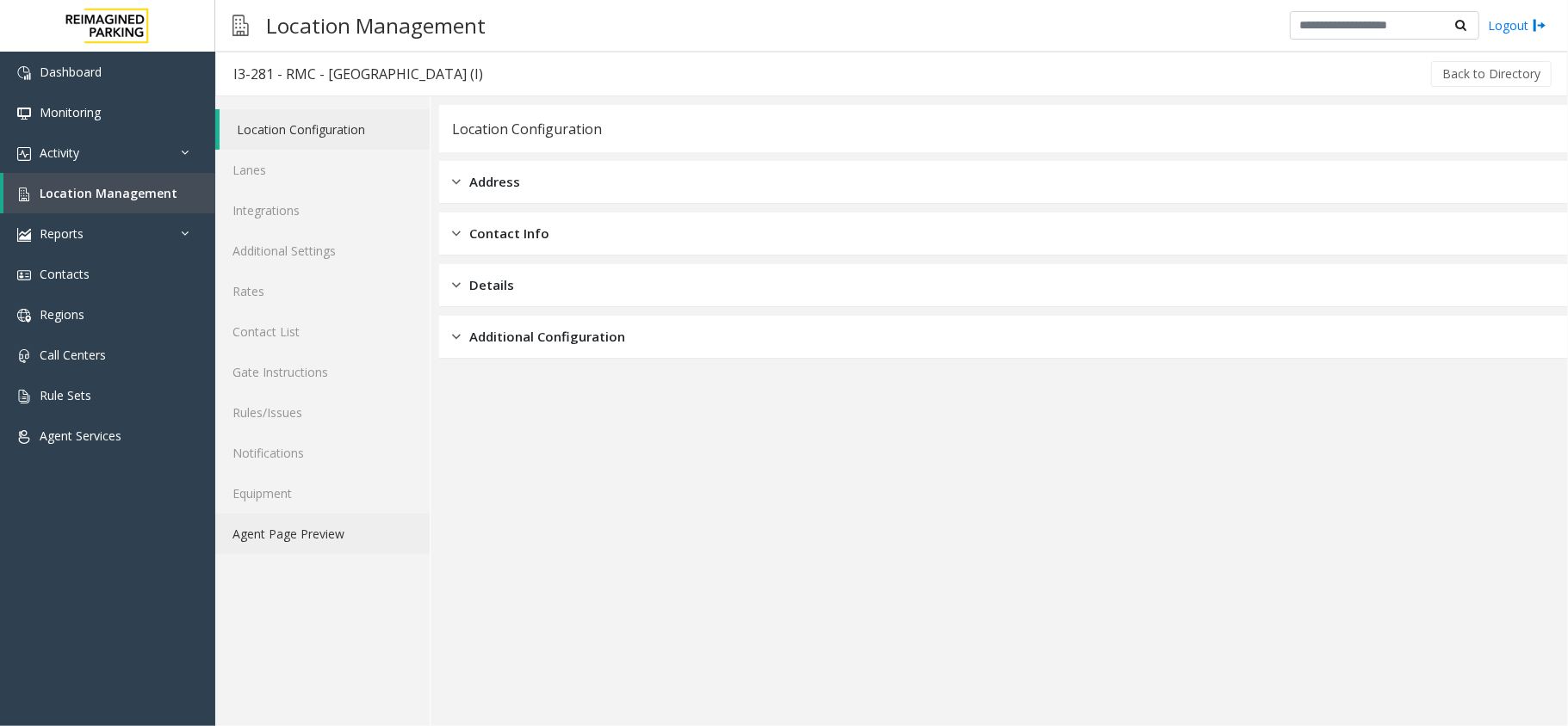
click at [318, 539] on link "Agent Page Preview" at bounding box center [322, 534] width 214 height 41
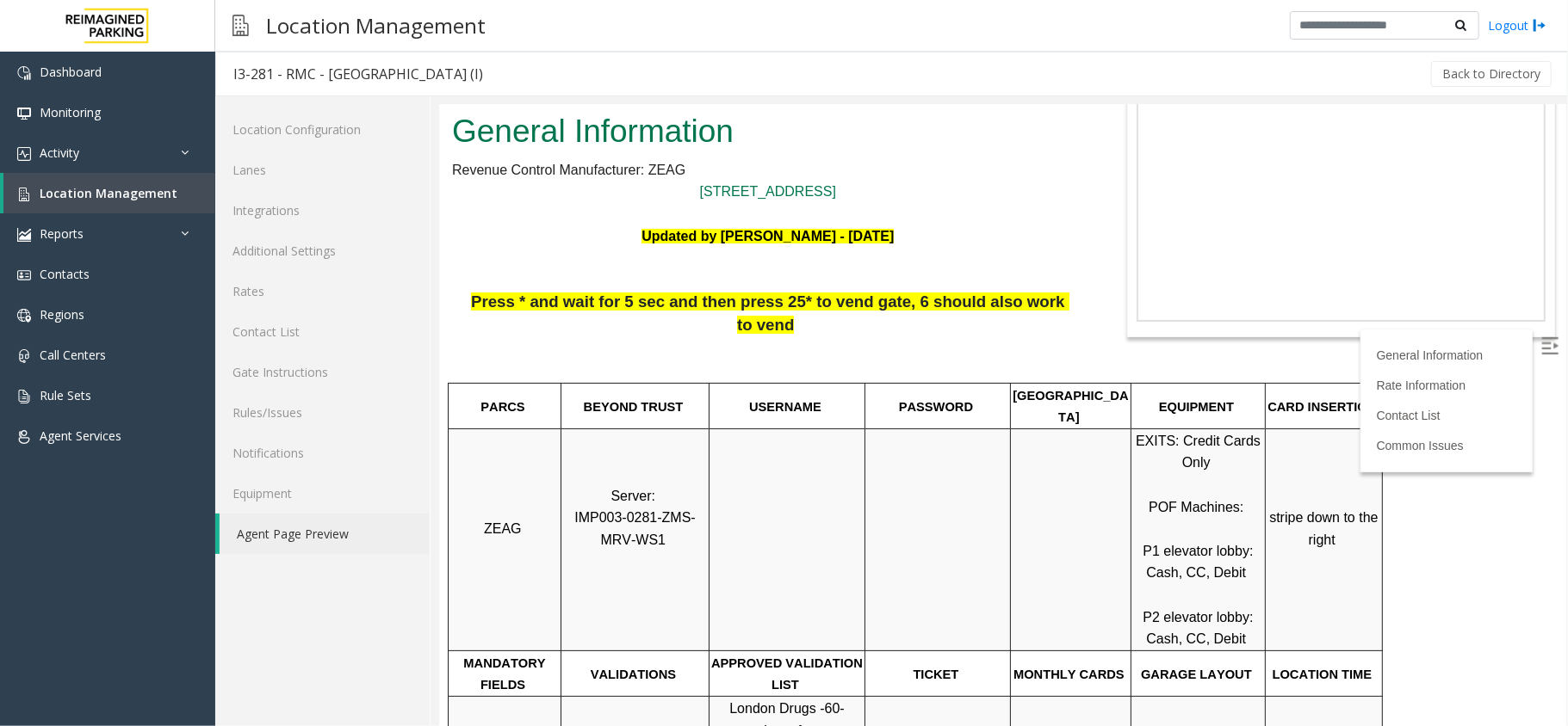
scroll to position [115, 0]
drag, startPoint x: 641, startPoint y: 478, endPoint x: 567, endPoint y: 474, distance: 74.1
click at [574, 509] on span "IMP003-0281-ZMS-MRV-WS1" at bounding box center [634, 527] width 121 height 37
click at [317, 164] on link "Lanes" at bounding box center [322, 169] width 214 height 41
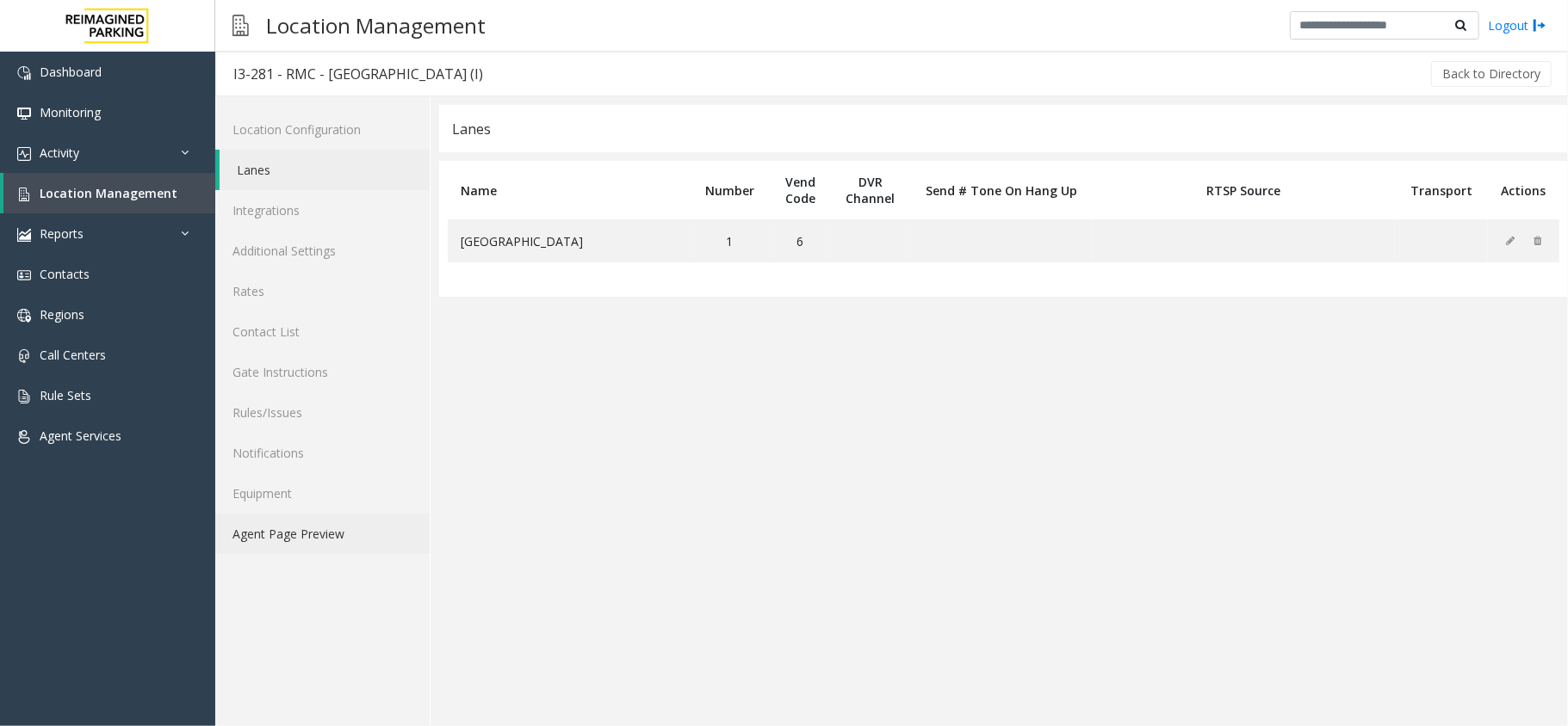
click at [277, 528] on link "Agent Page Preview" at bounding box center [322, 534] width 214 height 41
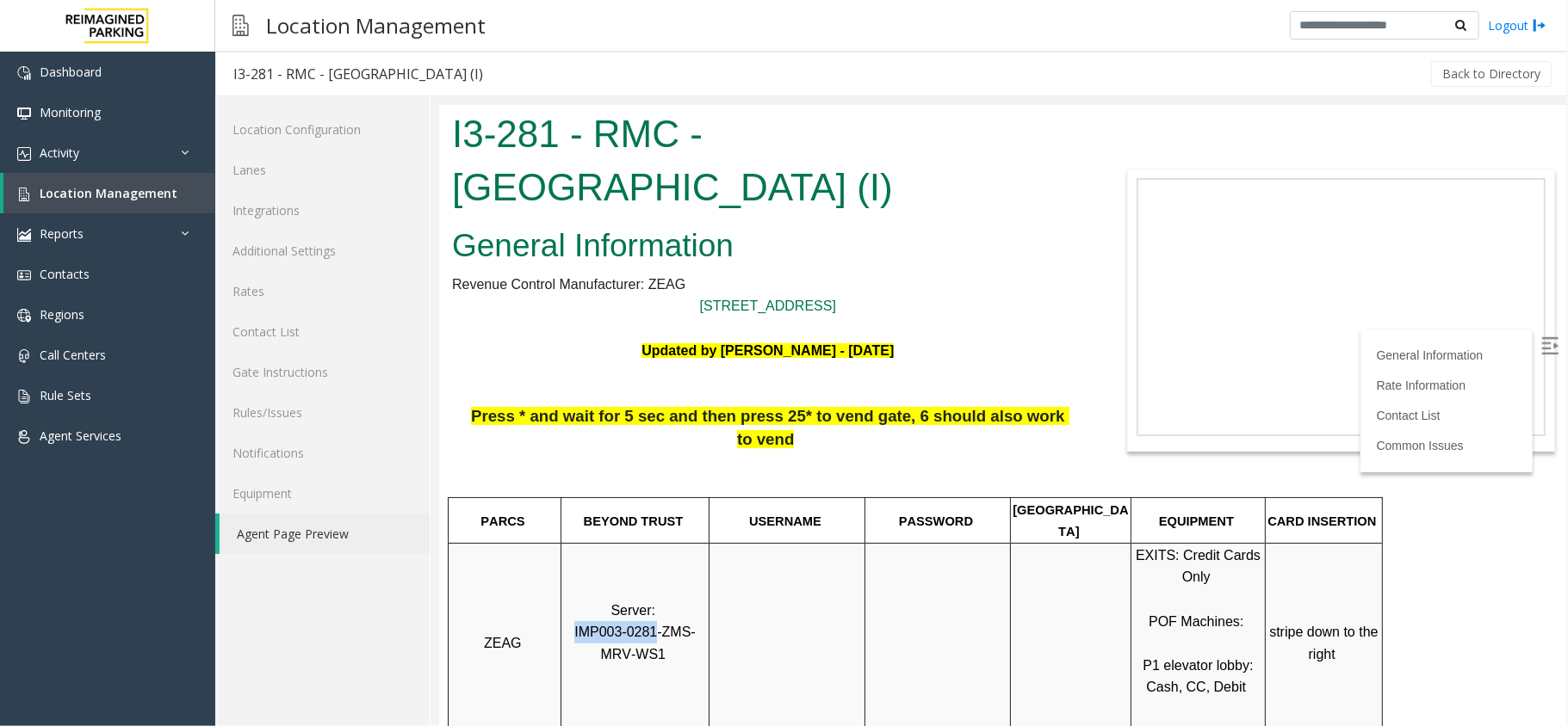
drag, startPoint x: 640, startPoint y: 591, endPoint x: 564, endPoint y: 587, distance: 76.1
click at [574, 624] on span "IMP003-0281-ZMS-MRV-WS1" at bounding box center [634, 642] width 121 height 37
copy span "IMP003-0281"
click at [310, 185] on link "Lanes" at bounding box center [322, 169] width 214 height 41
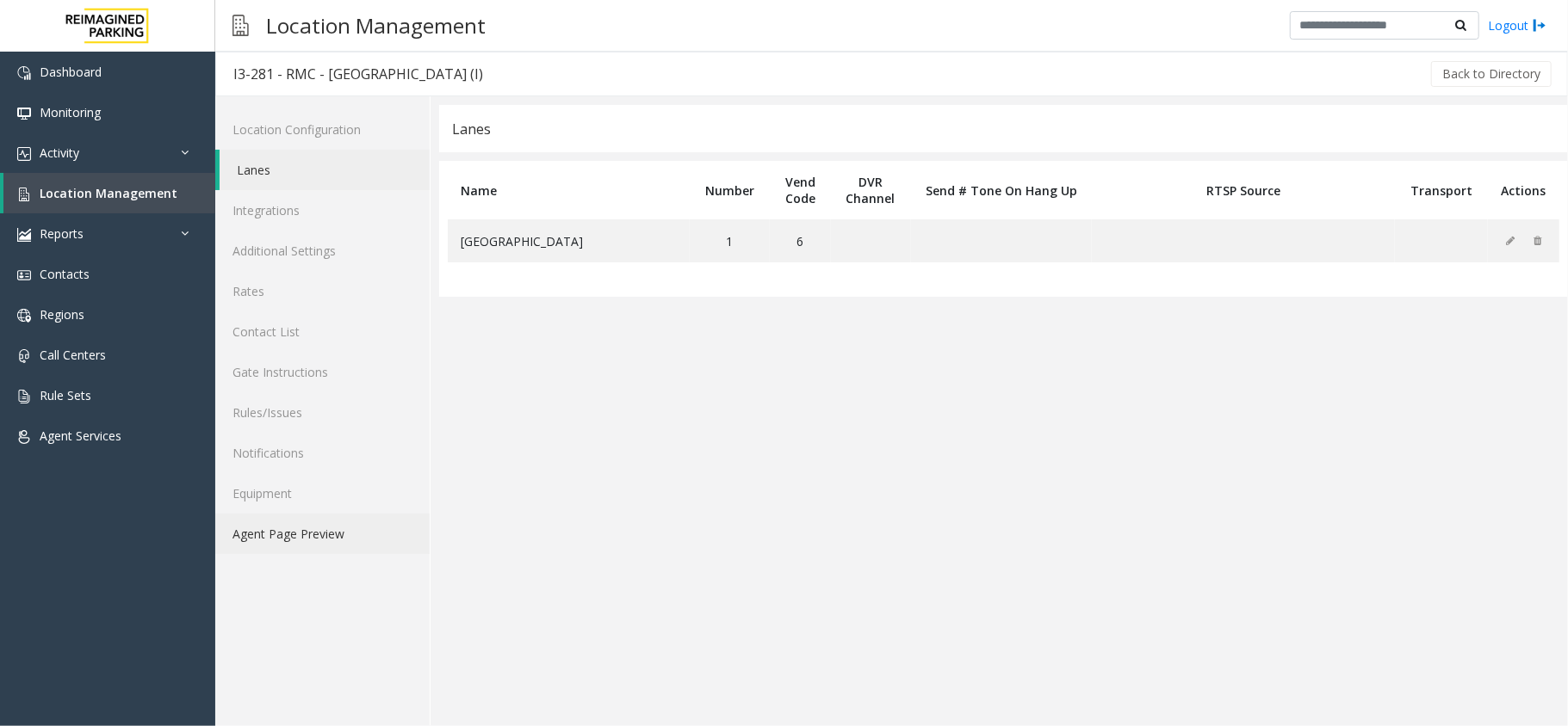
click at [322, 531] on link "Agent Page Preview" at bounding box center [322, 534] width 214 height 41
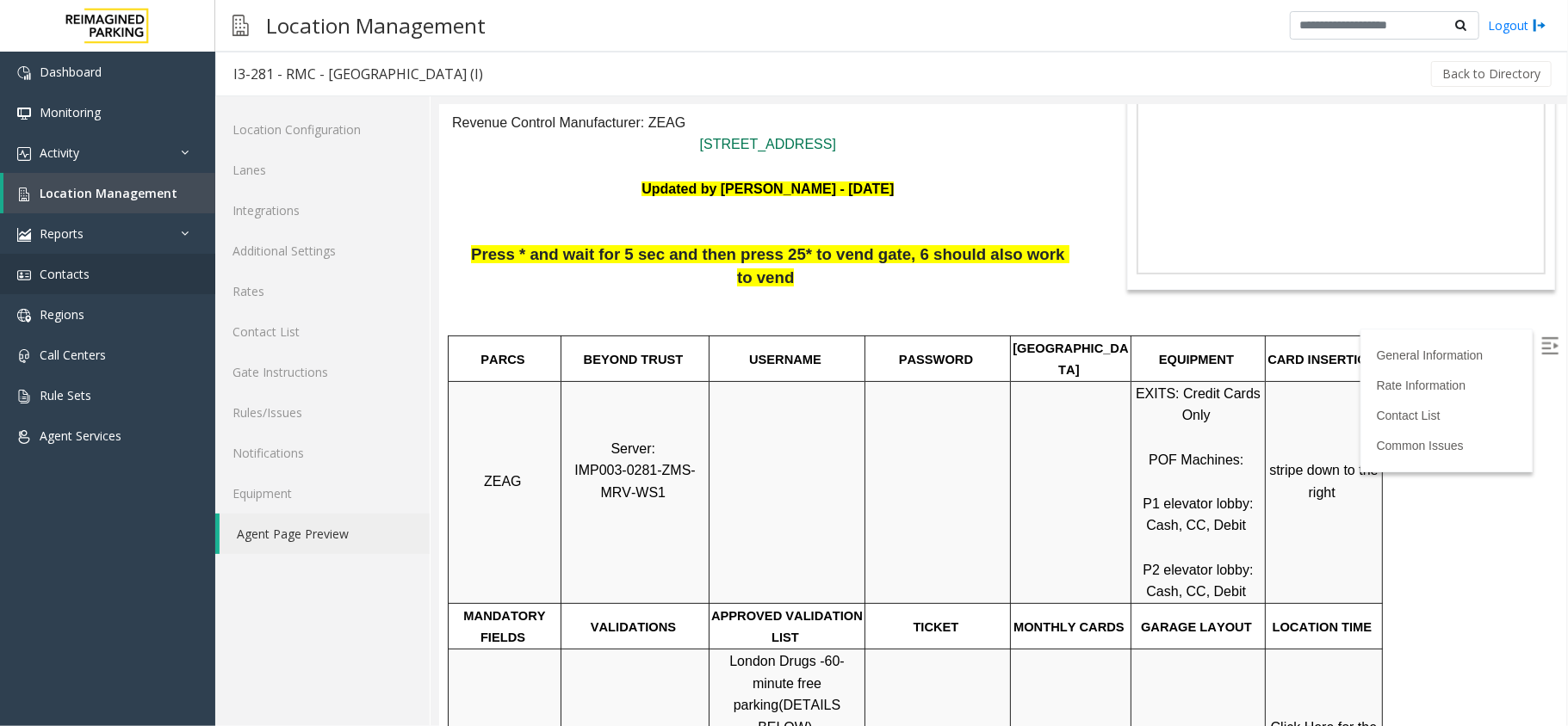
scroll to position [115, 0]
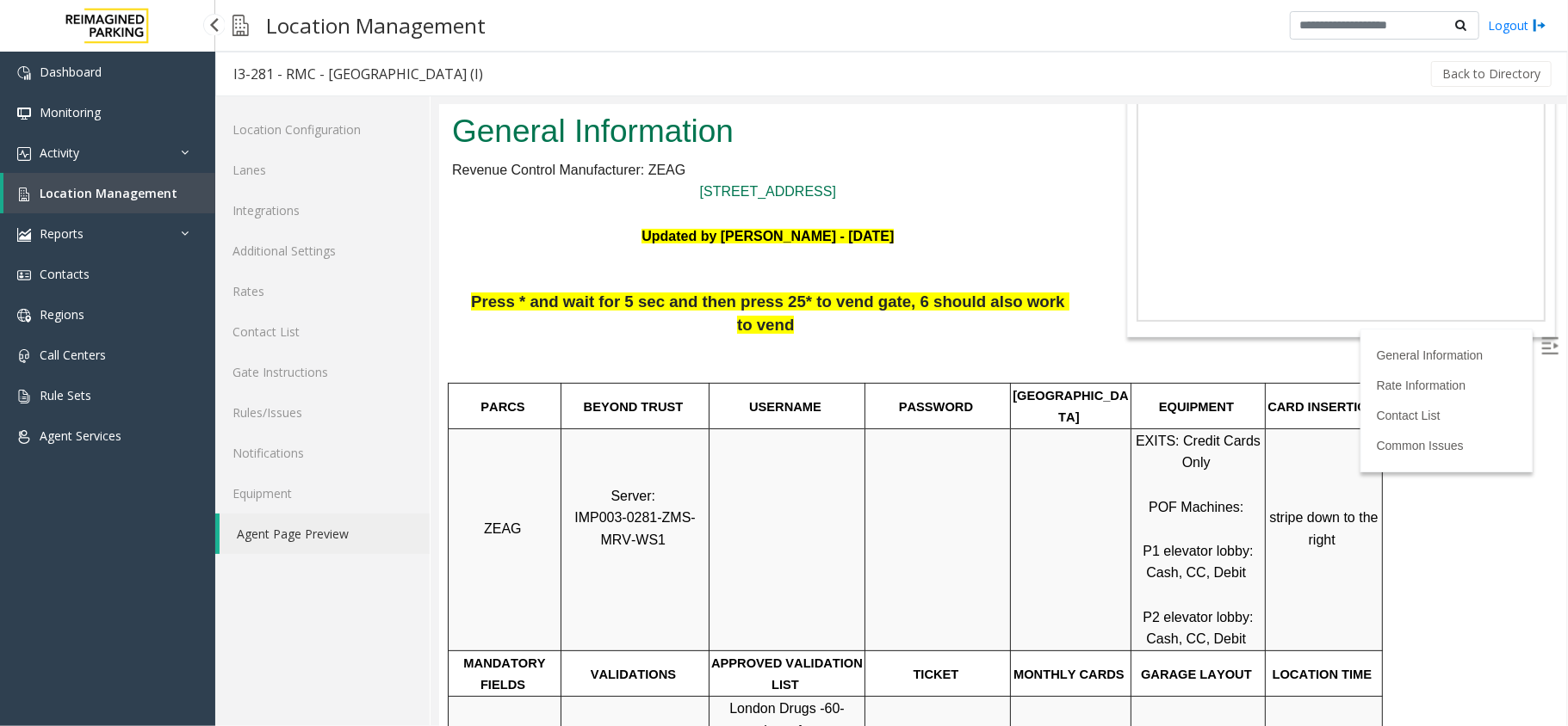
click at [191, 185] on link "Location Management" at bounding box center [110, 193] width 212 height 41
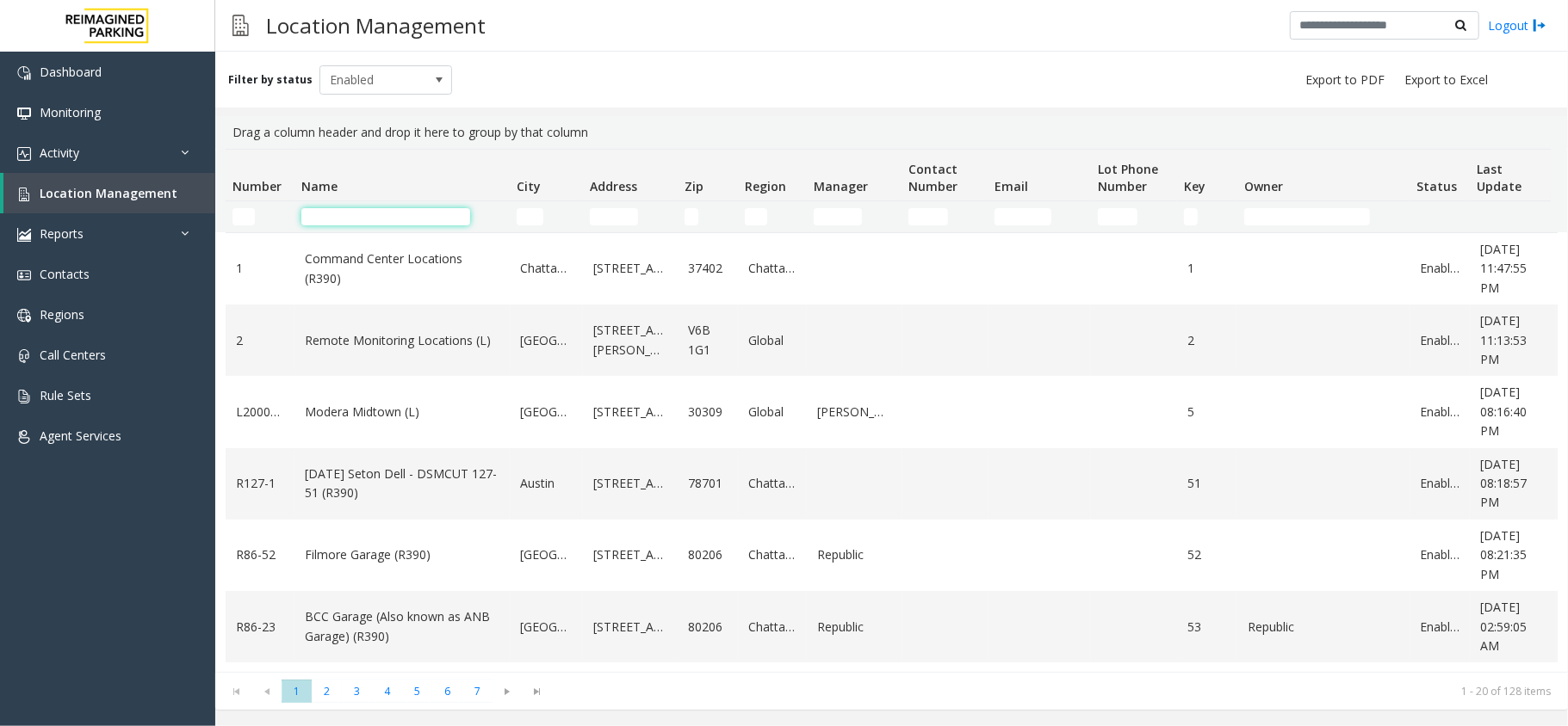
click at [418, 222] on input "Name Filter" at bounding box center [385, 217] width 169 height 17
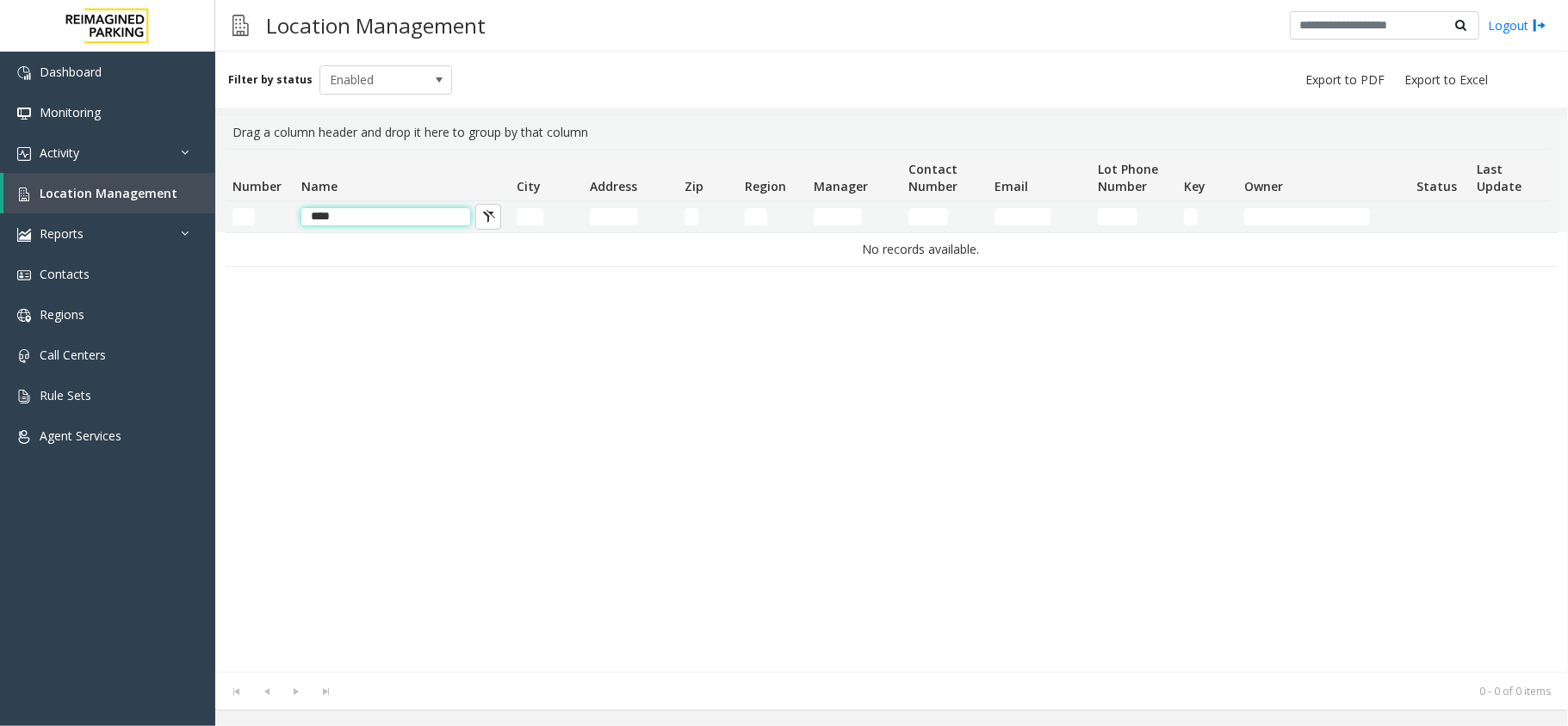
click at [377, 213] on input "****" at bounding box center [385, 217] width 169 height 17
type input "*"
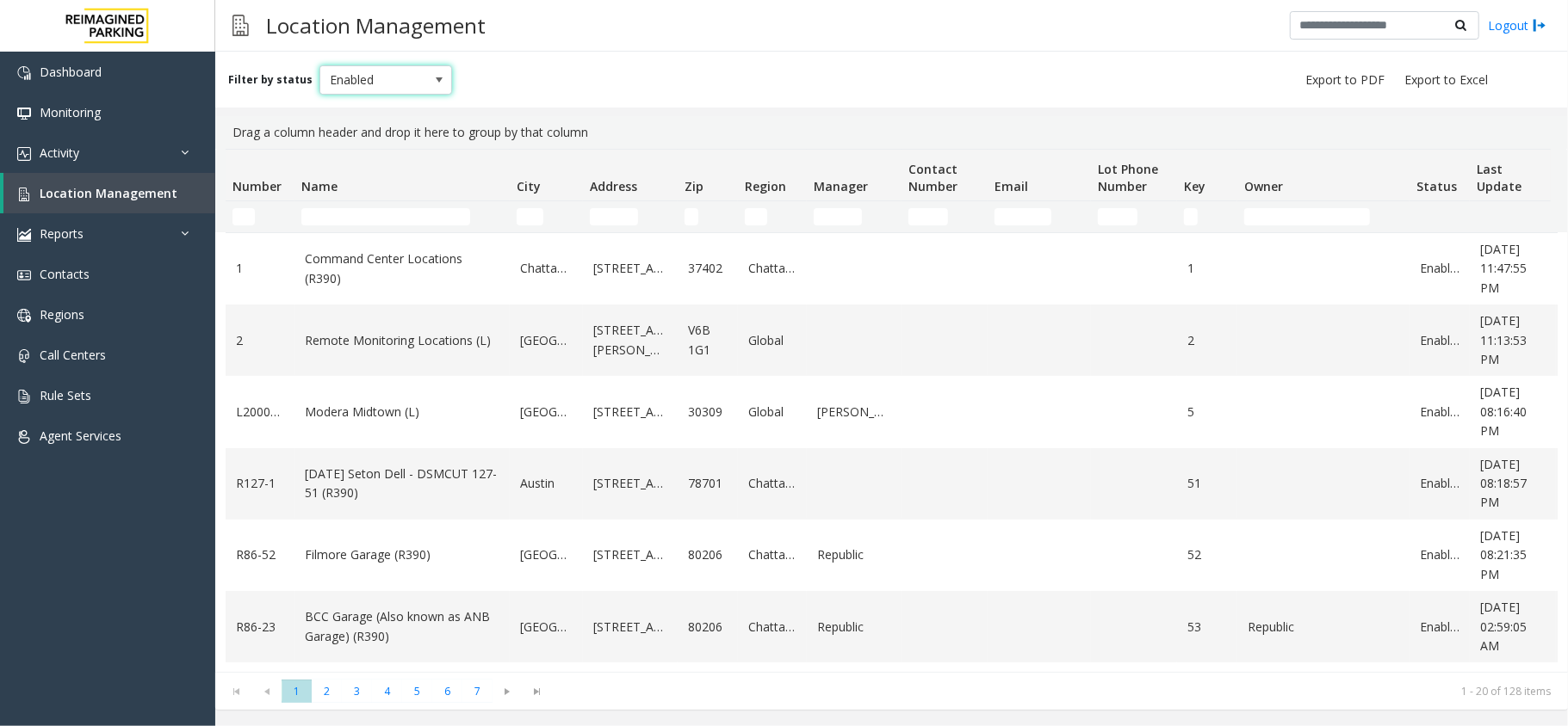
click at [427, 70] on span at bounding box center [438, 80] width 24 height 27
click at [412, 108] on li "All" at bounding box center [378, 109] width 128 height 24
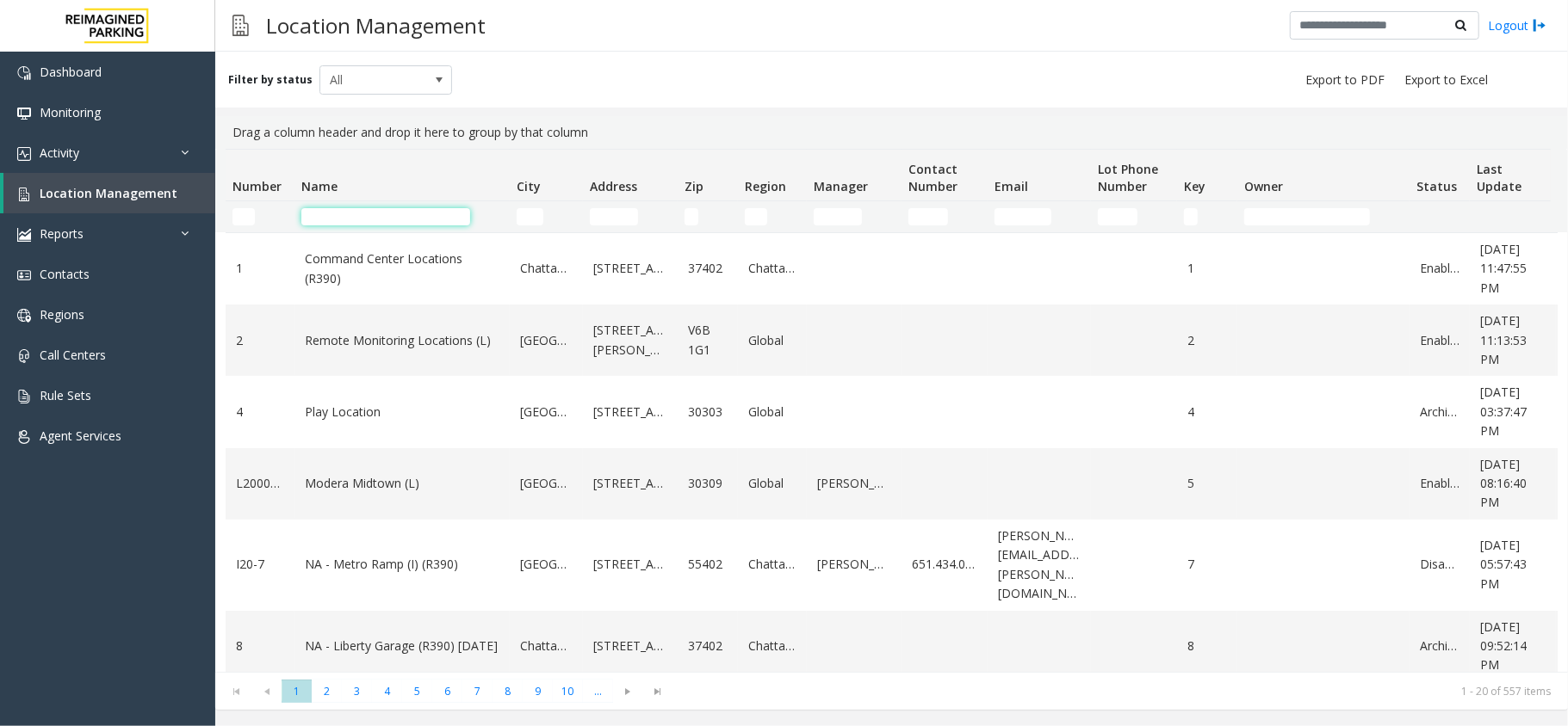
click at [413, 210] on input "Name Filter" at bounding box center [385, 217] width 169 height 17
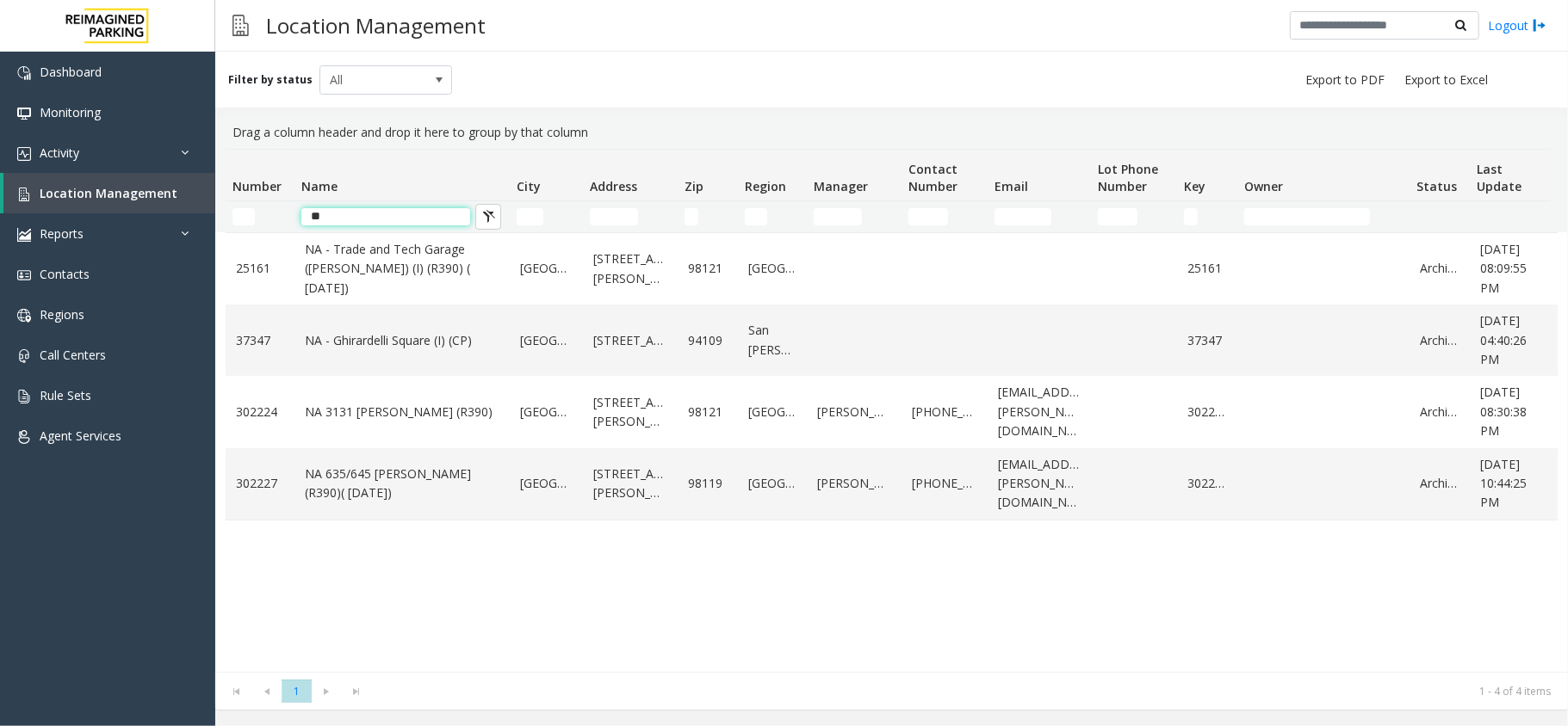
type input "*"
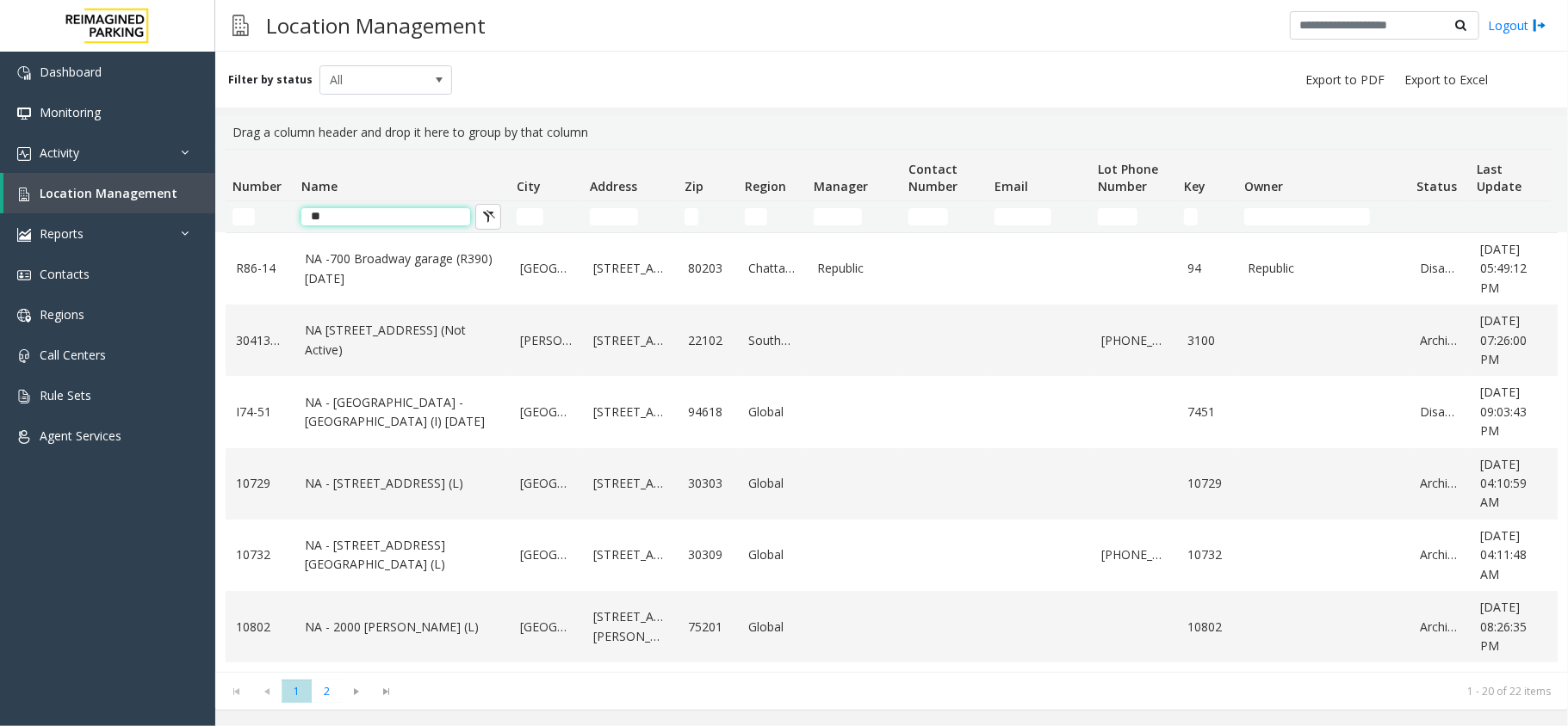
type input "*"
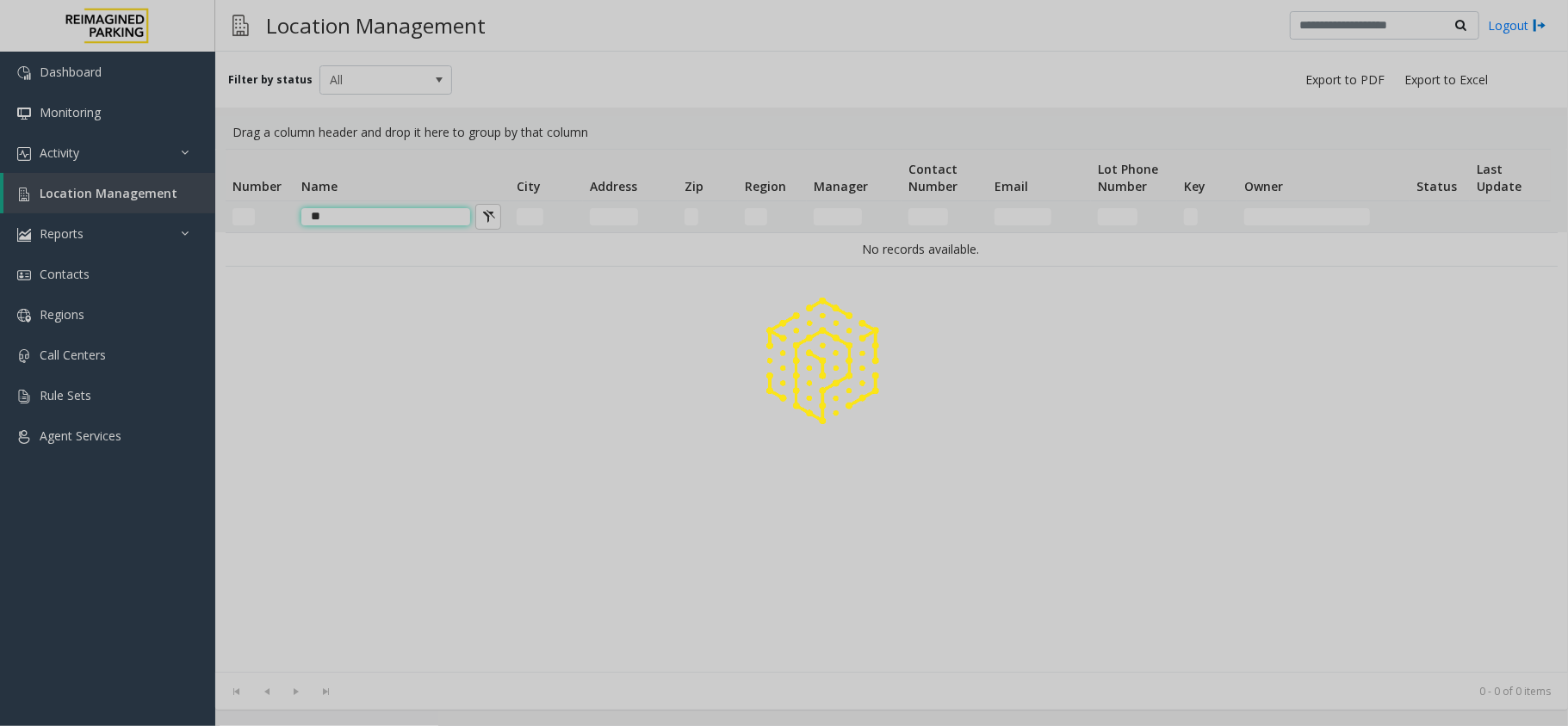
type input "*"
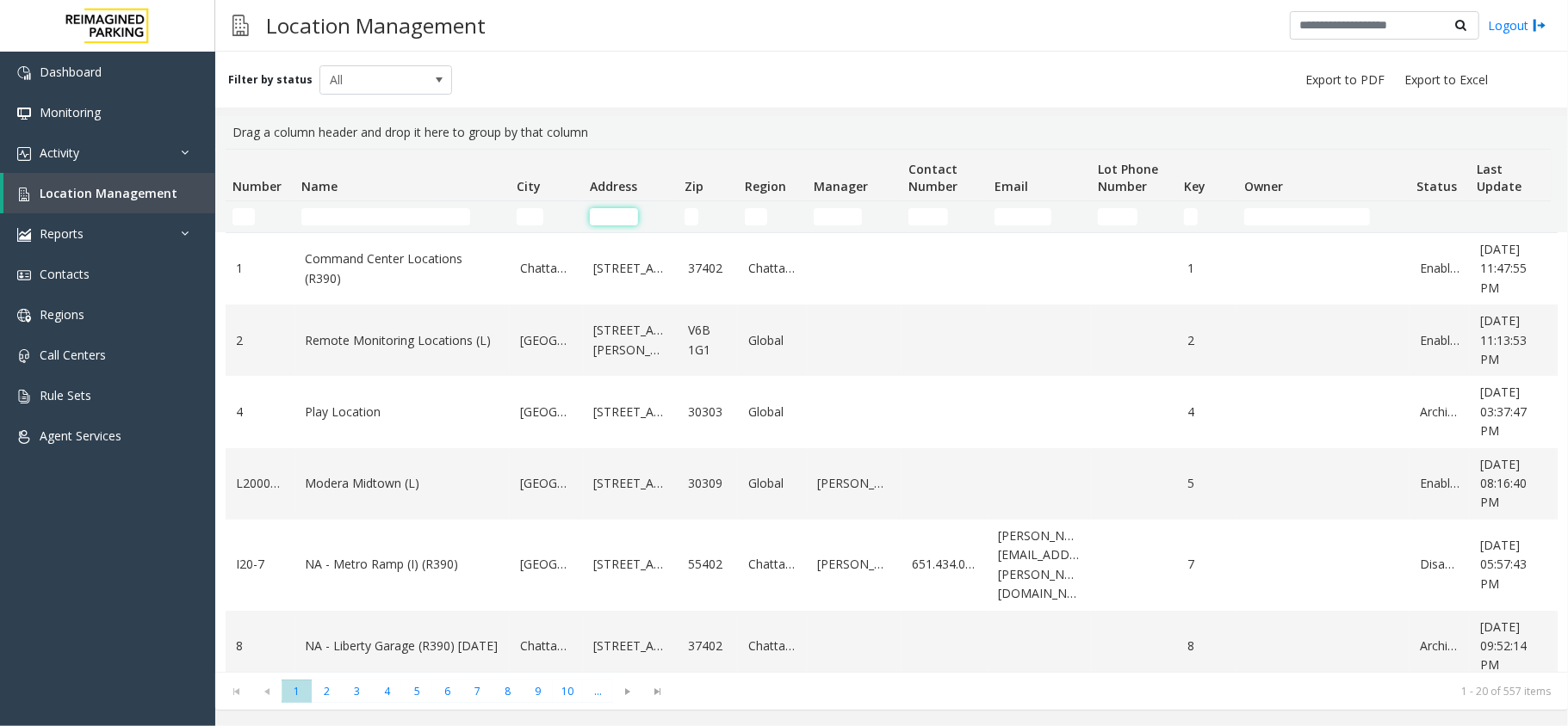
click at [599, 211] on input "Address Filter" at bounding box center [614, 217] width 48 height 17
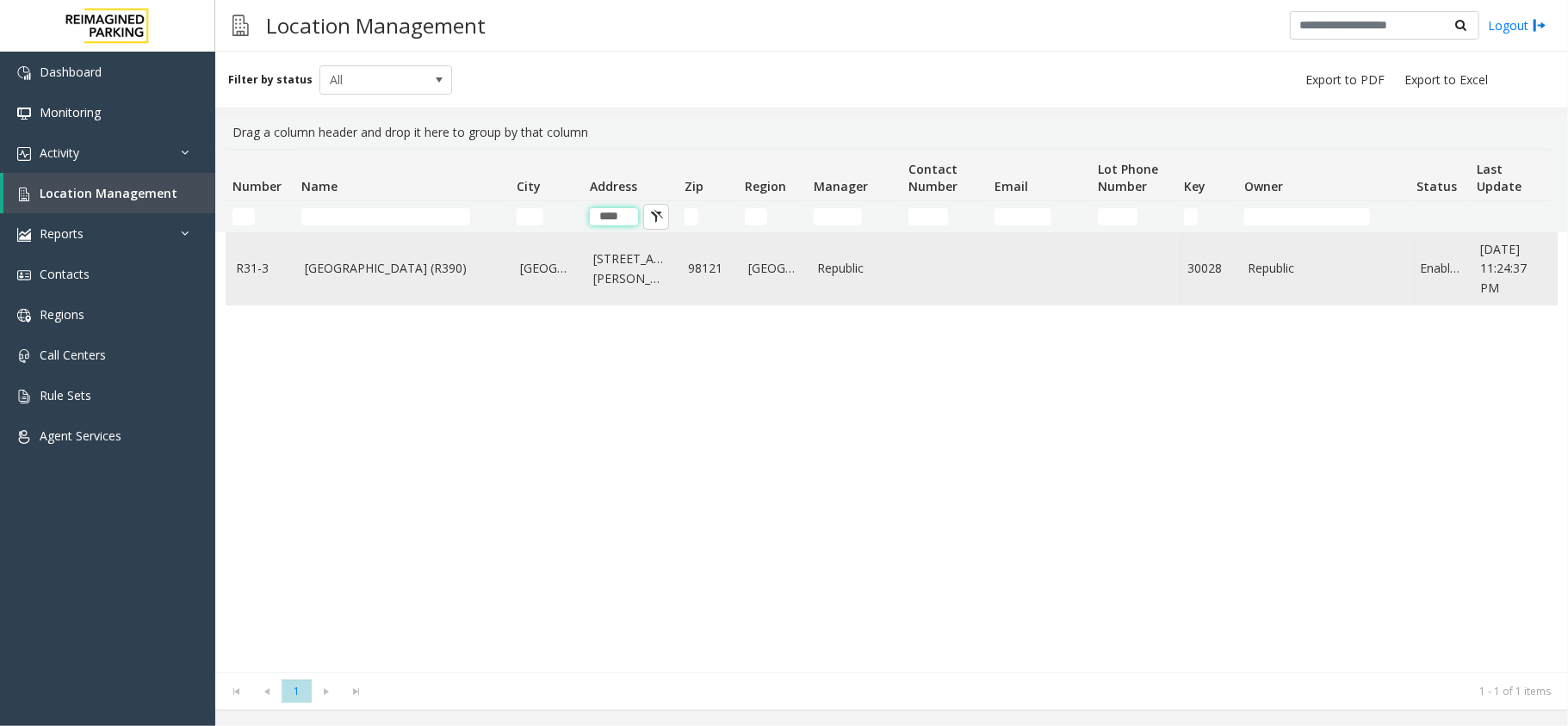
type input "****"
click at [368, 287] on td "Bell Street Garage (R390)" at bounding box center [401, 268] width 215 height 71
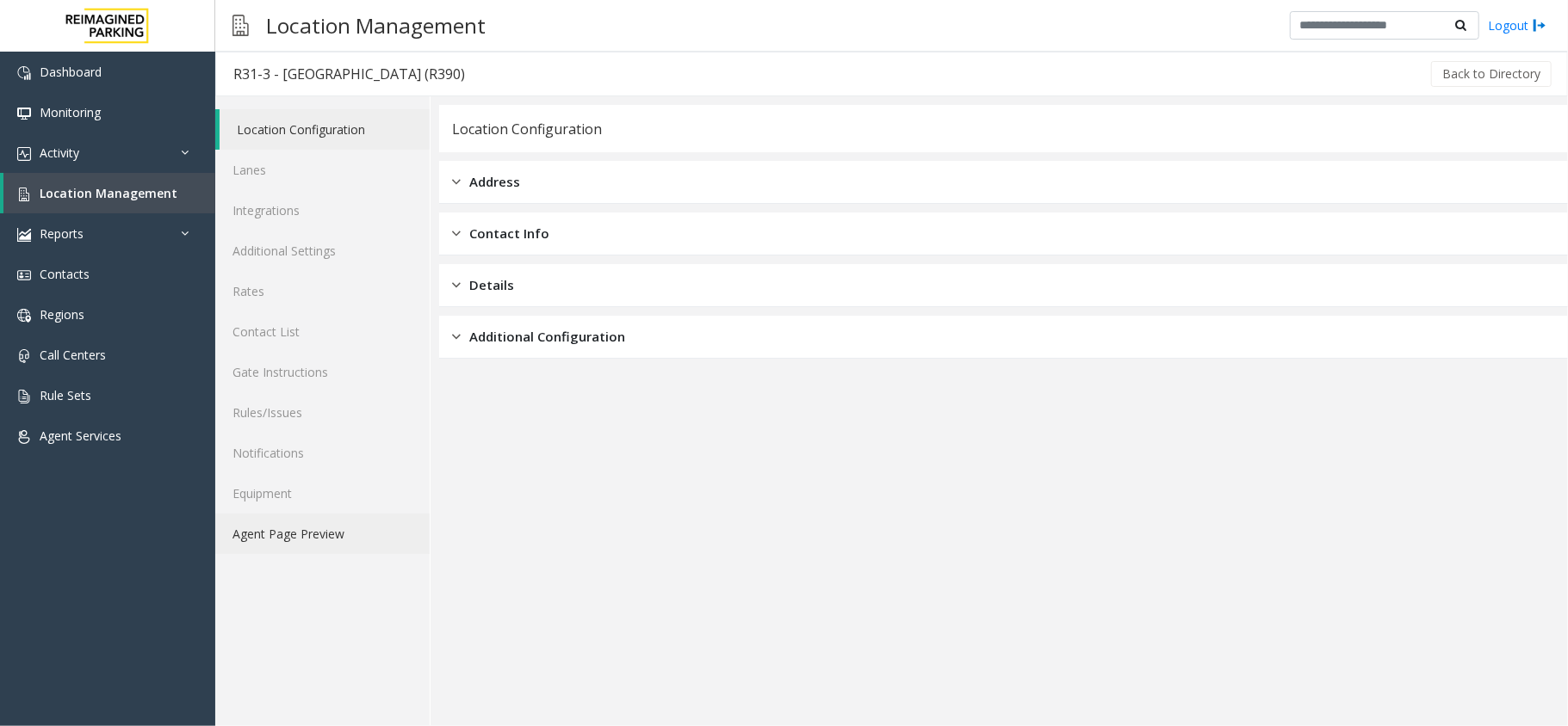
click at [313, 530] on link "Agent Page Preview" at bounding box center [322, 534] width 214 height 41
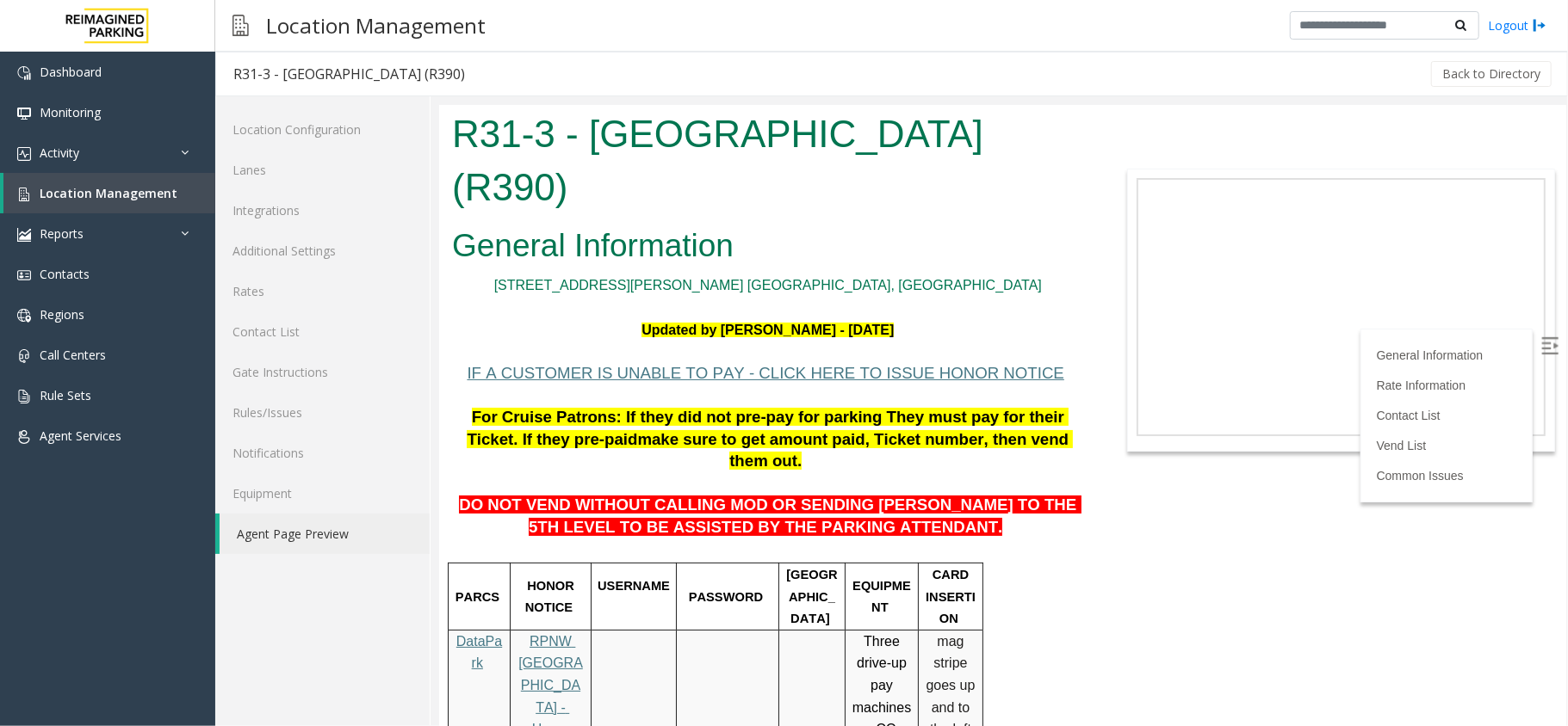
click at [991, 340] on p at bounding box center [766, 351] width 632 height 23
